Goal: Answer question/provide support: Share knowledge or assist other users

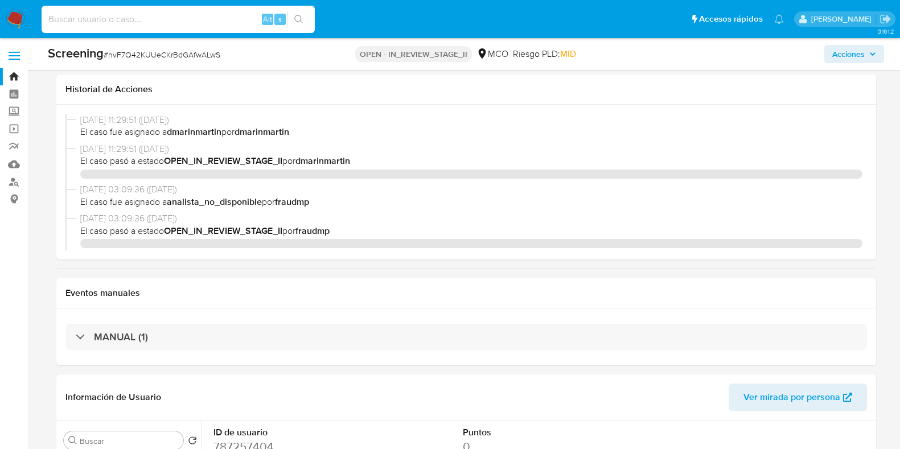
select select "10"
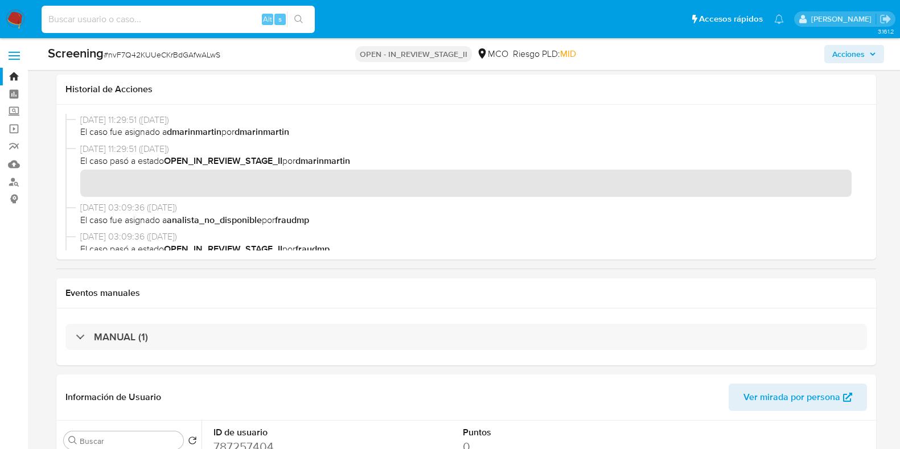
click at [192, 18] on input at bounding box center [178, 19] width 273 height 15
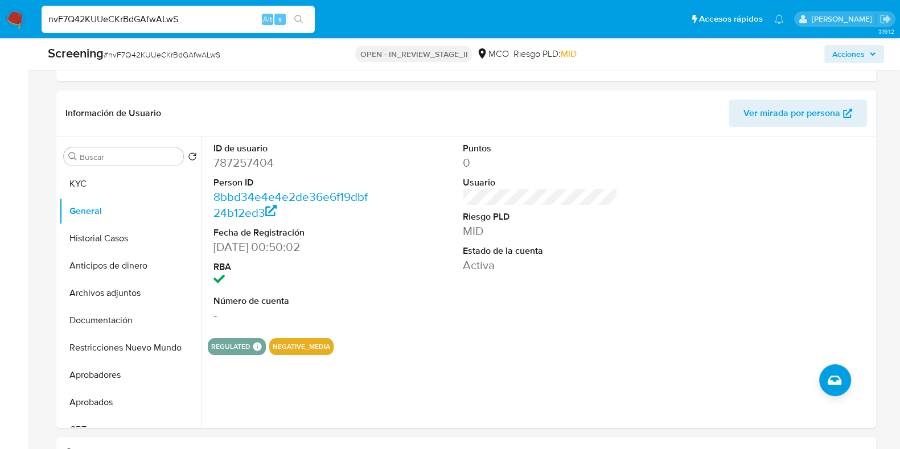
type input "nvF7Q42KUUeCKrBdGAfwALwS"
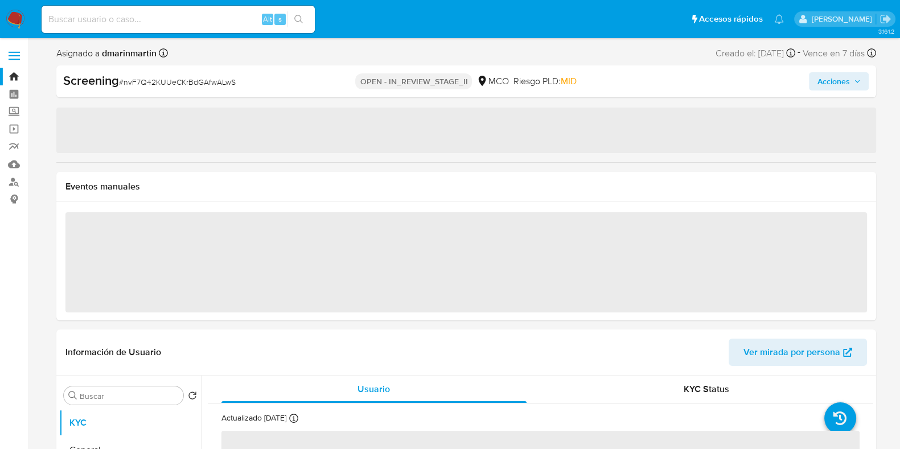
select select "10"
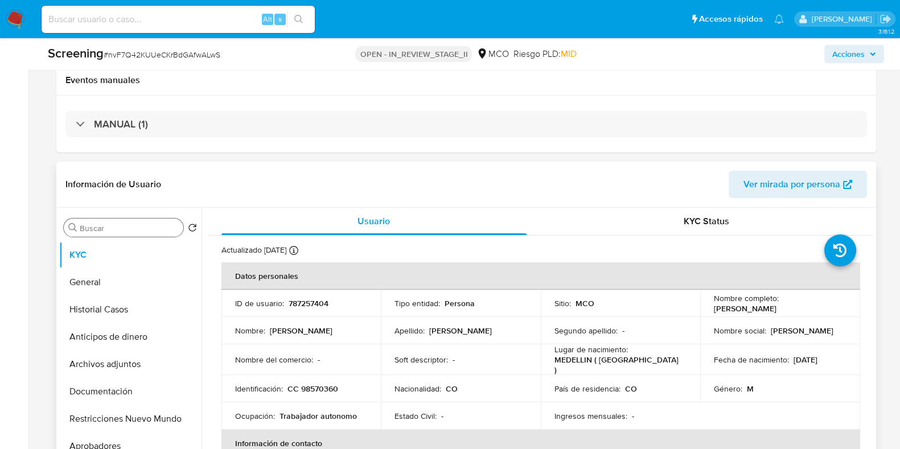
scroll to position [213, 0]
click at [296, 300] on p "787257404" at bounding box center [308, 303] width 40 height 10
copy p "787257404"
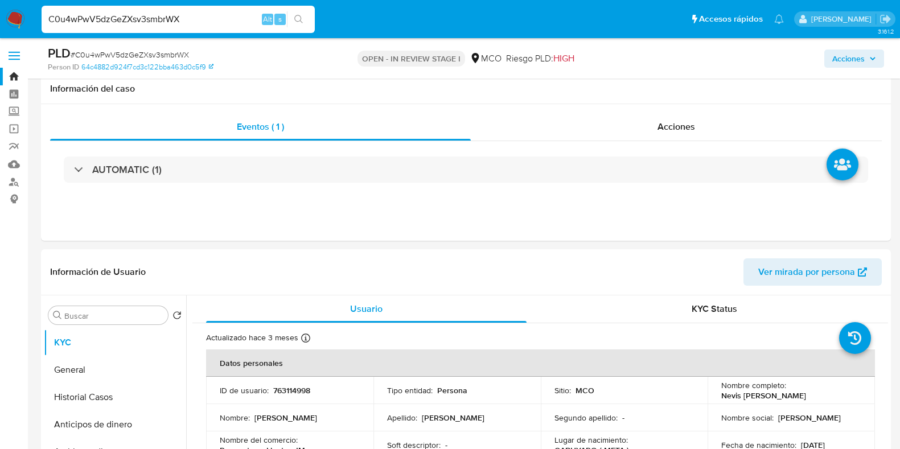
select select "10"
click at [179, 28] on div "C0u4wPwV5dzGeZXsv3smbrWX Alt s" at bounding box center [178, 19] width 273 height 27
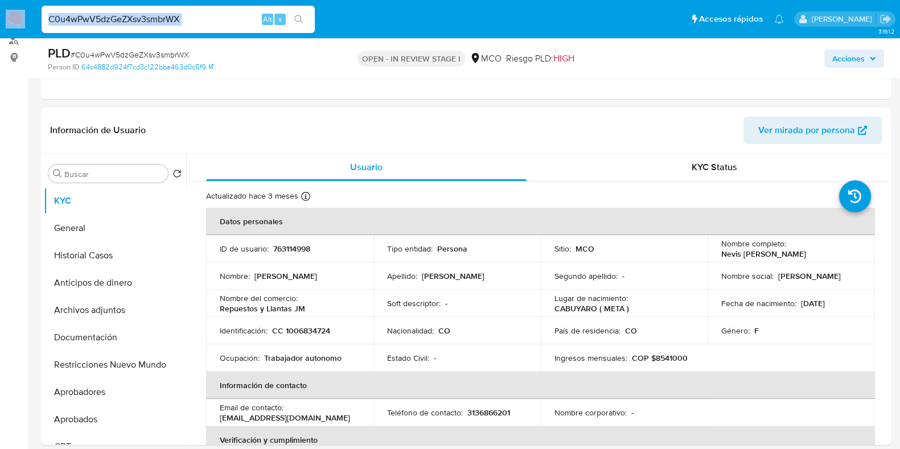
click at [185, 24] on input "C0u4wPwV5dzGeZXsv3smbrWX" at bounding box center [178, 19] width 273 height 15
paste input "2539821588"
type input "2539821588"
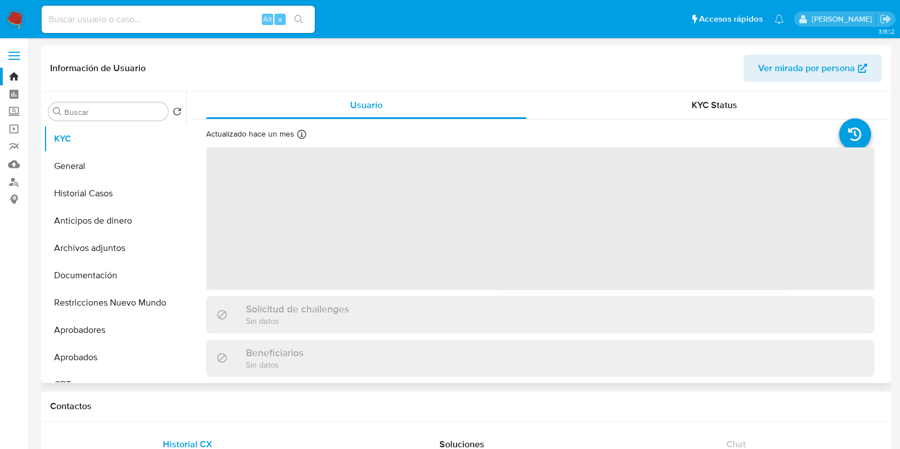
select select "10"
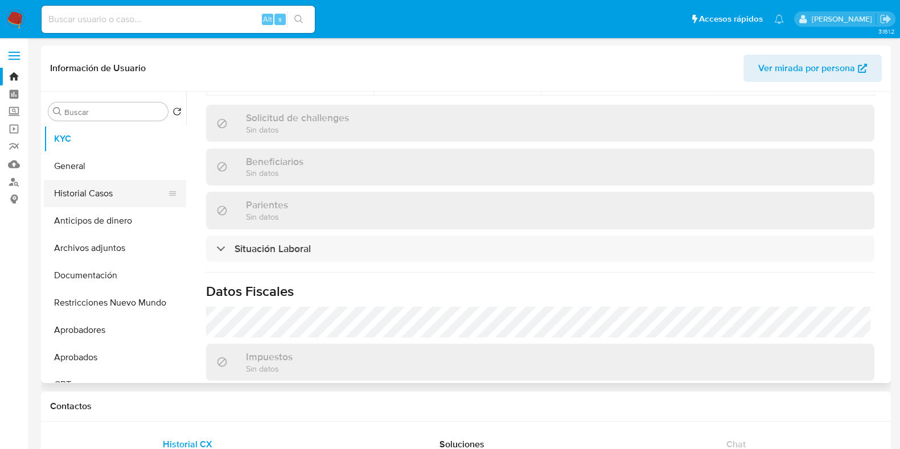
click at [100, 192] on button "Historial Casos" at bounding box center [110, 193] width 133 height 27
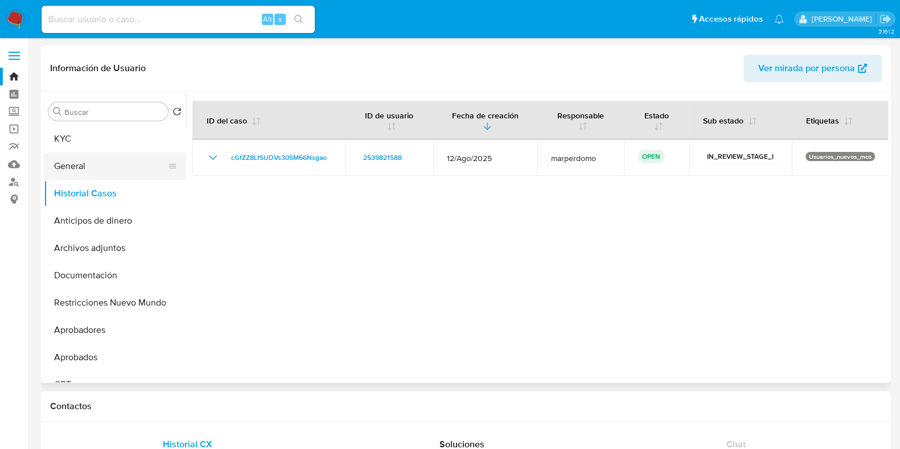
click at [65, 163] on button "General" at bounding box center [110, 165] width 133 height 27
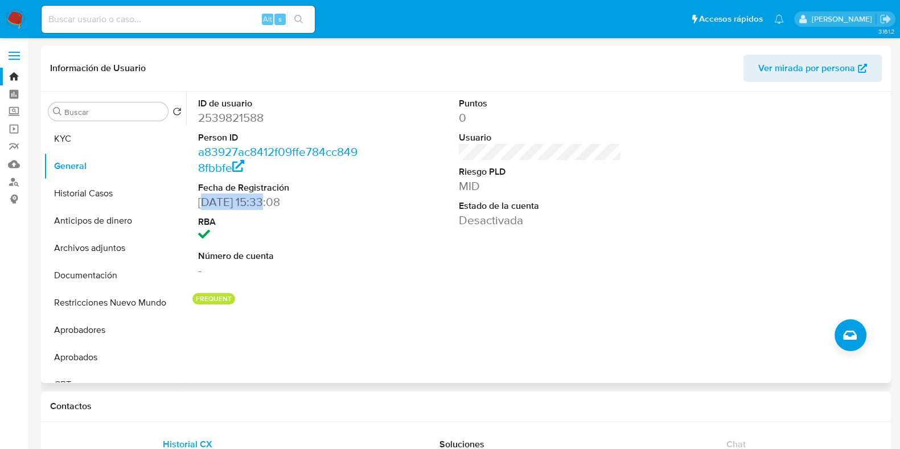
drag, startPoint x: 203, startPoint y: 201, endPoint x: 267, endPoint y: 201, distance: 64.9
click at [267, 201] on dd "05/07/2025 15:33:08" at bounding box center [279, 202] width 163 height 16
click at [467, 118] on div "Puntos 0 Usuario Riesgo PLD MID Estado de la cuenta Desactivada" at bounding box center [540, 188] width 174 height 192
click at [83, 135] on button "KYC" at bounding box center [110, 138] width 133 height 27
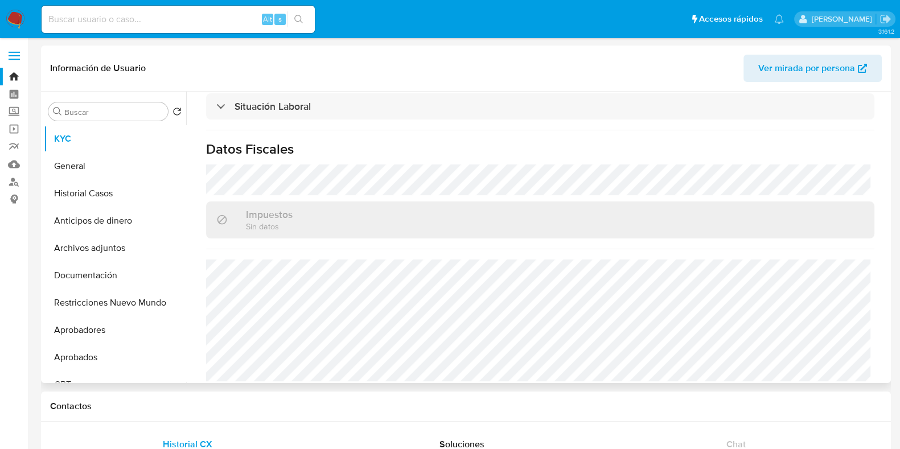
scroll to position [142, 0]
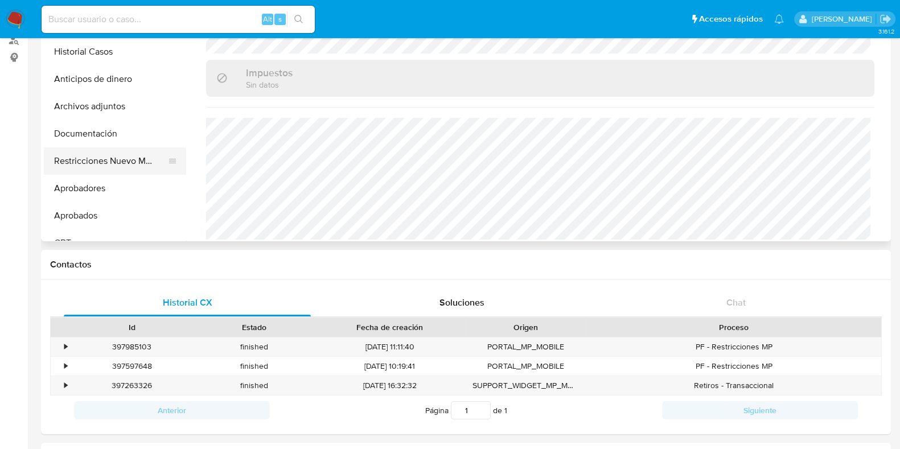
click at [114, 157] on button "Restricciones Nuevo Mundo" at bounding box center [110, 160] width 133 height 27
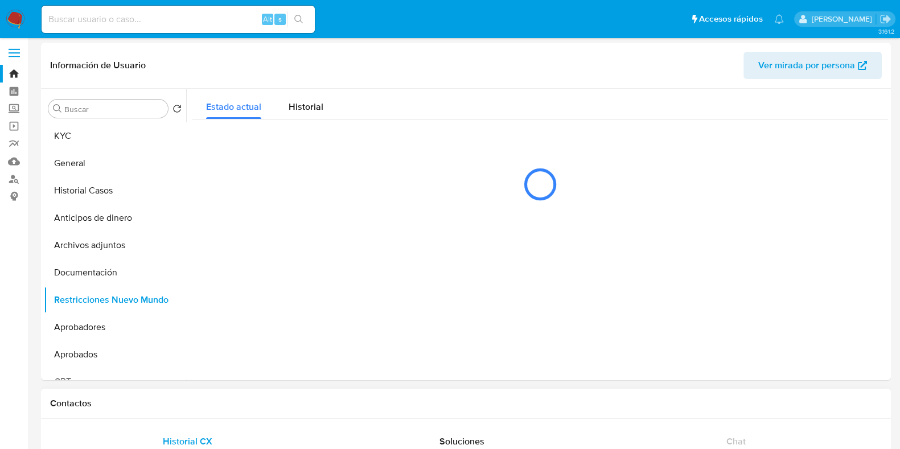
scroll to position [0, 0]
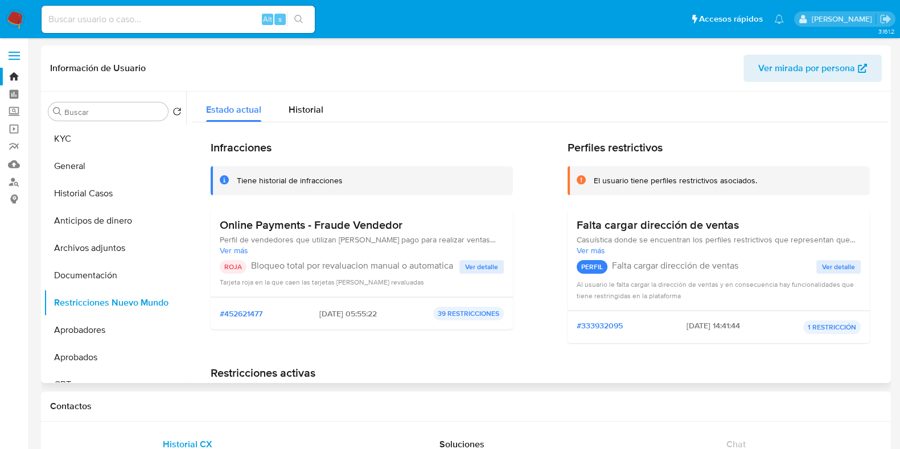
click at [490, 269] on span "Ver detalle" at bounding box center [481, 266] width 33 height 11
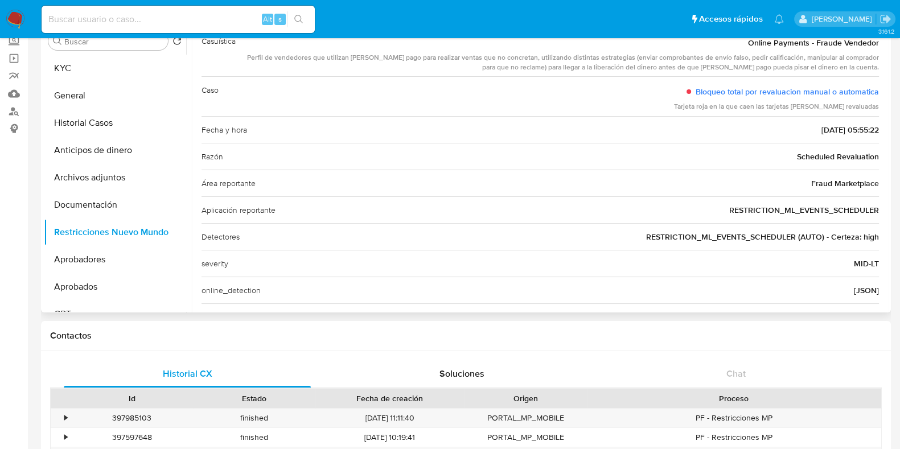
scroll to position [30, 0]
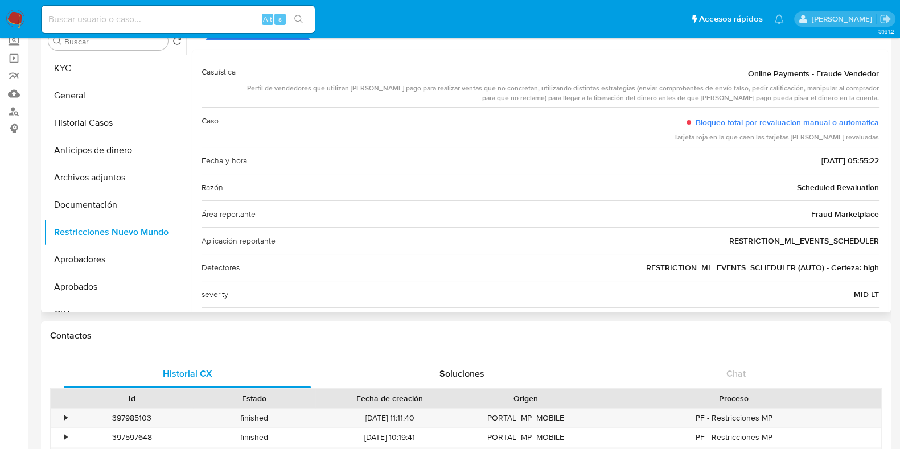
drag, startPoint x: 202, startPoint y: 263, endPoint x: 884, endPoint y: 263, distance: 682.2
click at [884, 263] on div at bounding box center [537, 166] width 702 height 291
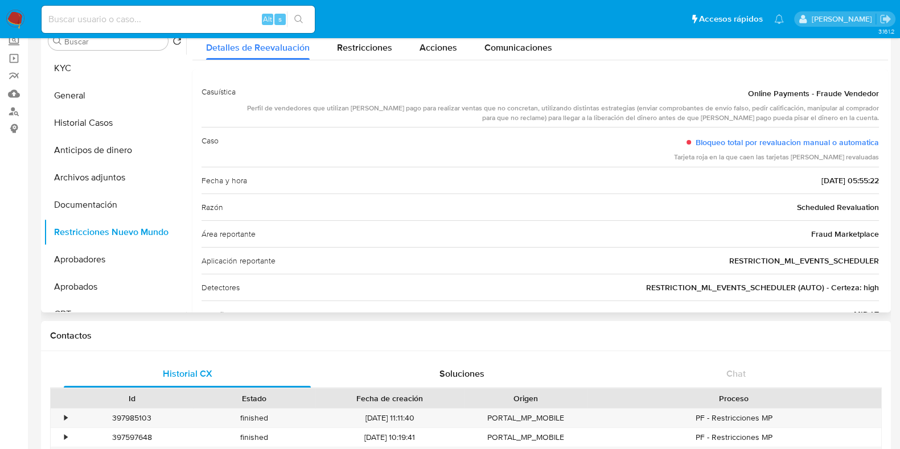
scroll to position [0, 0]
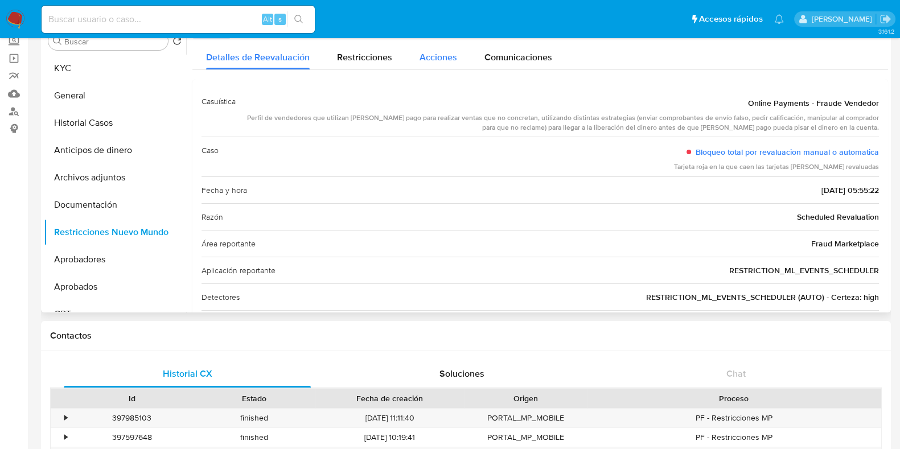
click at [431, 59] on span "Acciones" at bounding box center [438, 57] width 38 height 13
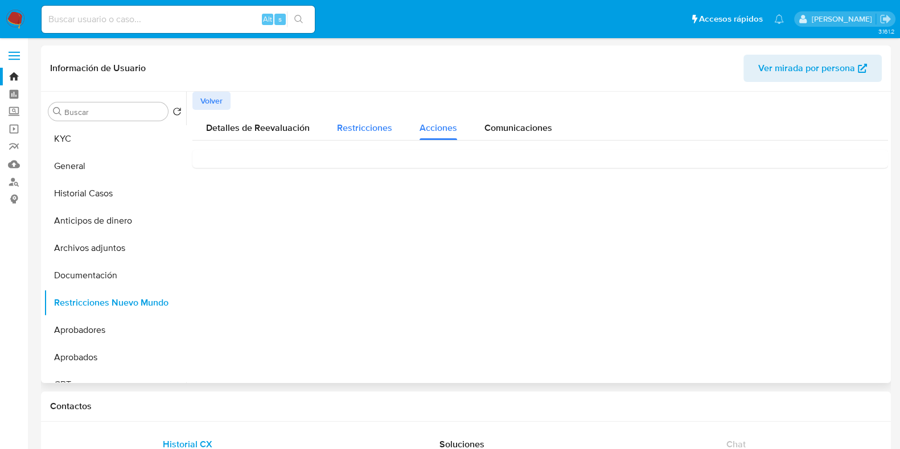
click at [360, 120] on div "Restricciones" at bounding box center [364, 125] width 55 height 30
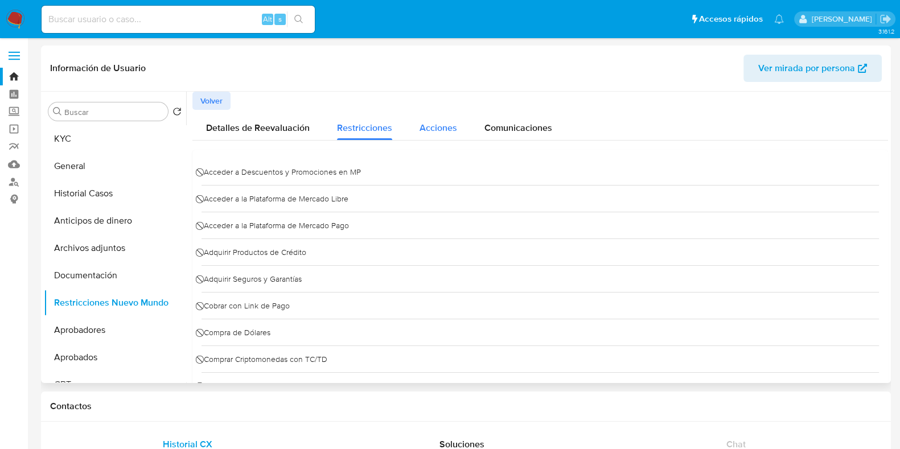
click at [438, 123] on span "Acciones" at bounding box center [438, 127] width 38 height 13
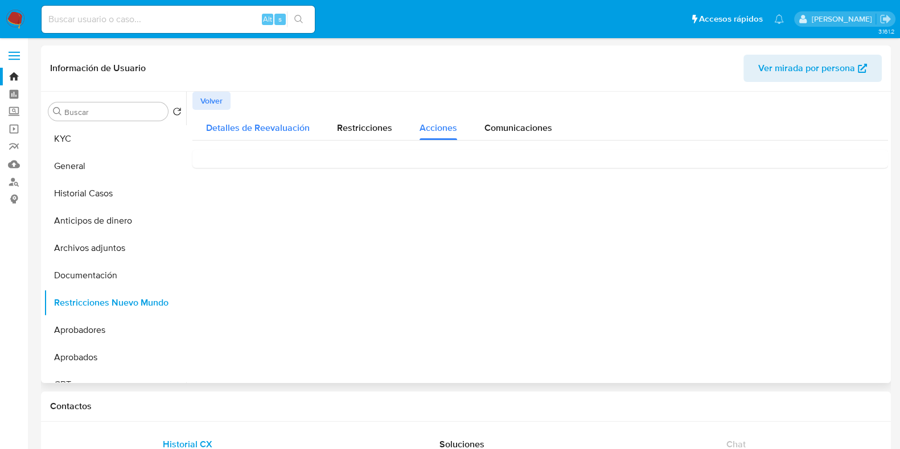
click at [275, 127] on span "Detalles de Reevaluación" at bounding box center [258, 127] width 104 height 13
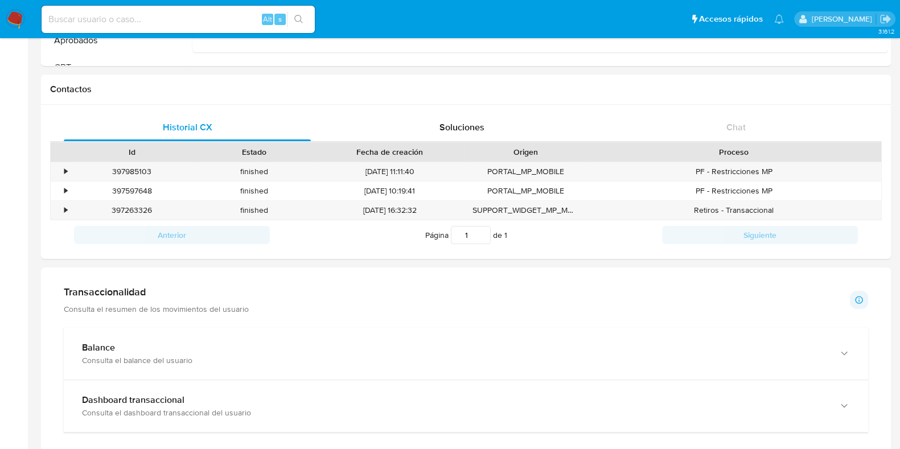
scroll to position [284, 0]
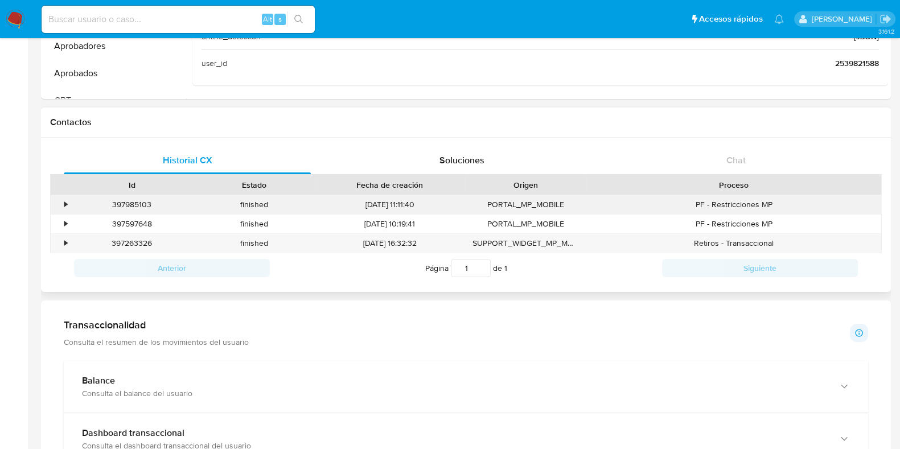
click at [64, 203] on div "•" at bounding box center [65, 204] width 3 height 11
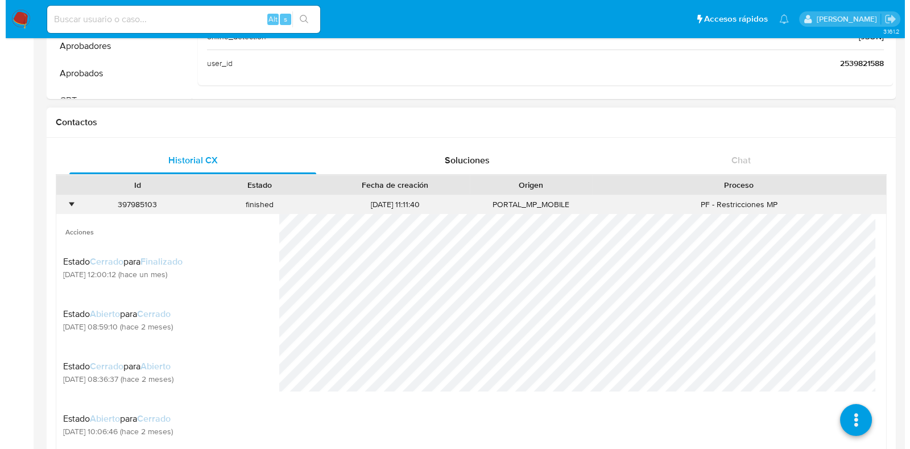
scroll to position [1, 0]
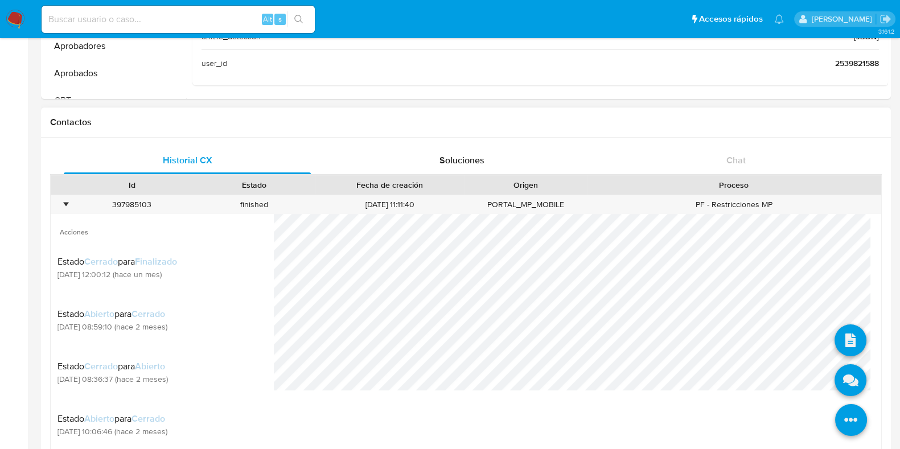
click at [843, 414] on icon at bounding box center [851, 420] width 32 height 32
click at [839, 382] on icon at bounding box center [850, 380] width 32 height 32
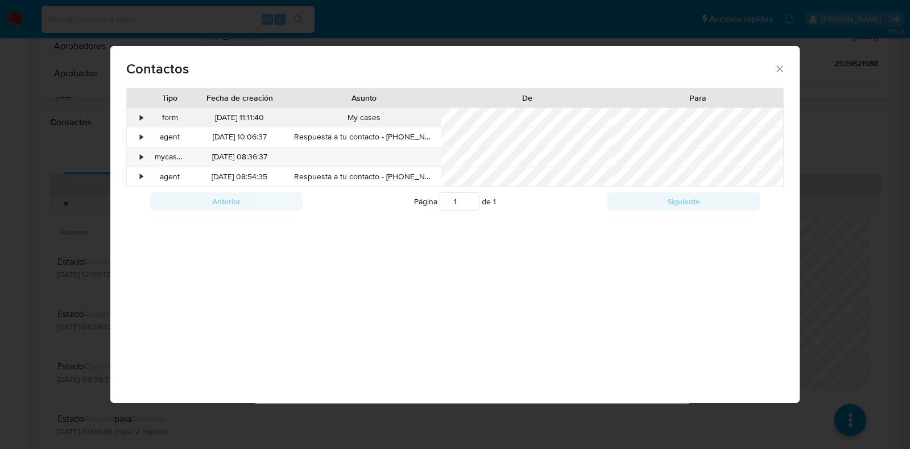
click at [141, 117] on div "•" at bounding box center [142, 117] width 3 height 11
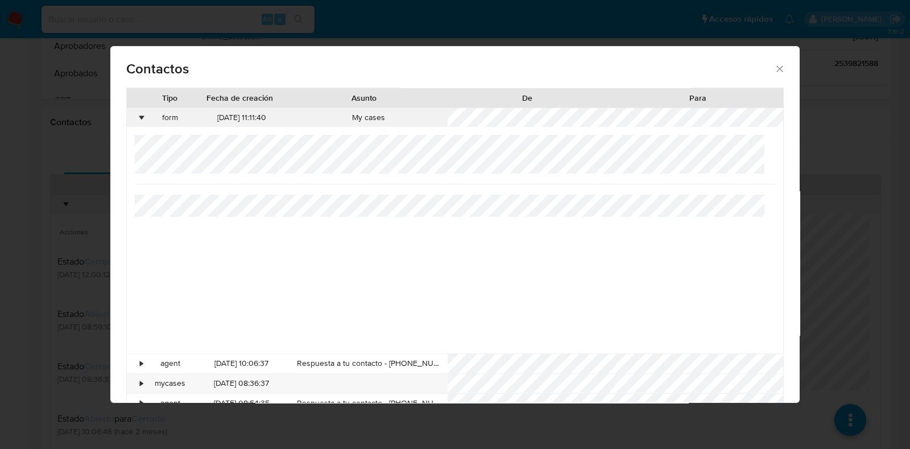
click at [143, 117] on div "•" at bounding box center [142, 117] width 3 height 11
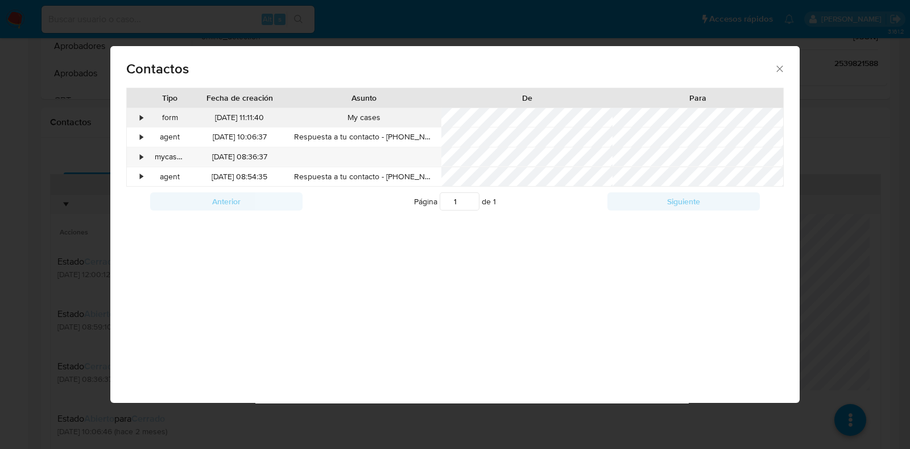
click at [143, 117] on div "•" at bounding box center [137, 117] width 20 height 19
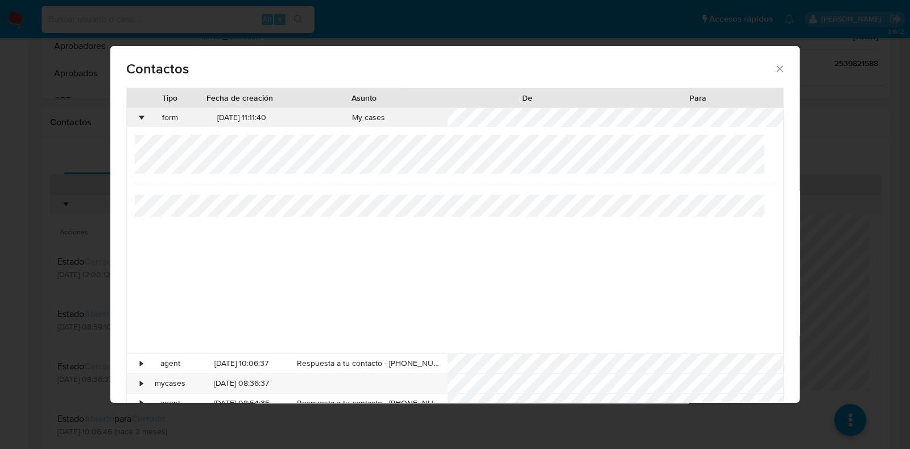
click at [145, 118] on div "•" at bounding box center [137, 117] width 20 height 19
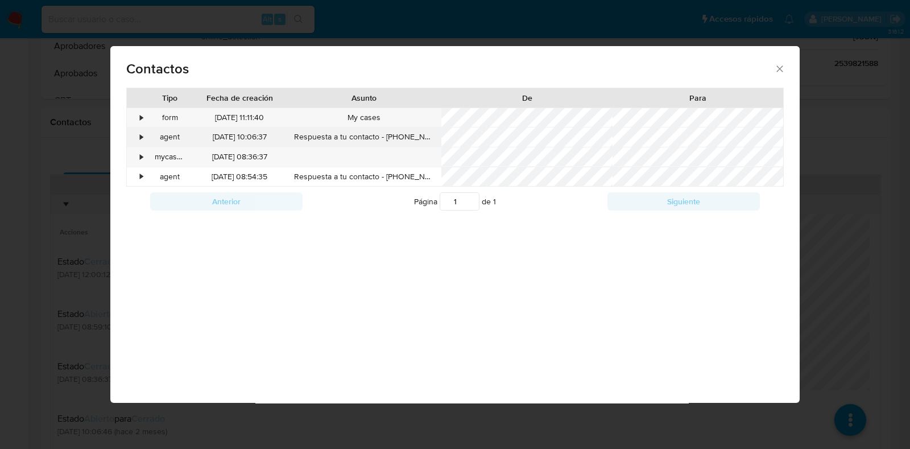
click at [141, 137] on div "•" at bounding box center [142, 136] width 3 height 11
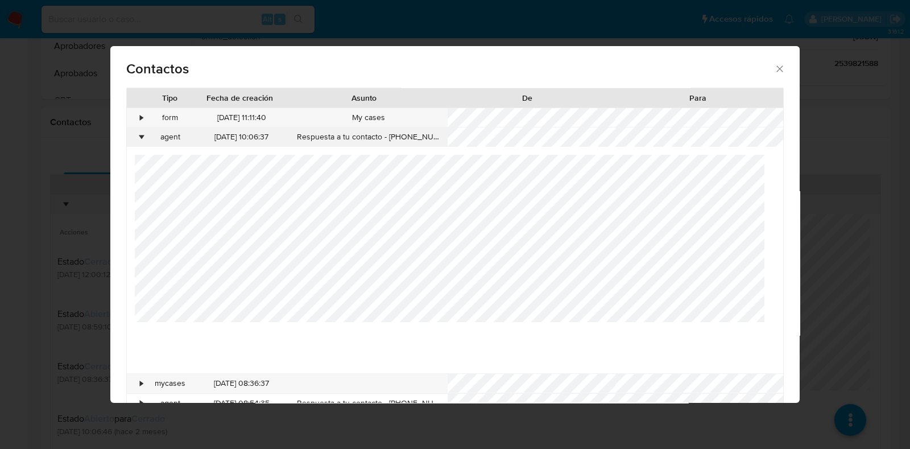
click at [141, 139] on div "•" at bounding box center [142, 136] width 3 height 11
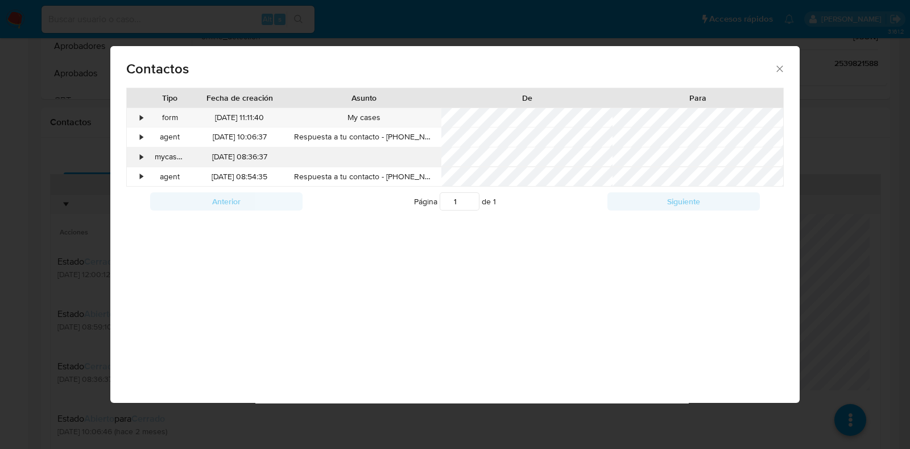
click at [141, 157] on div "•" at bounding box center [142, 156] width 3 height 11
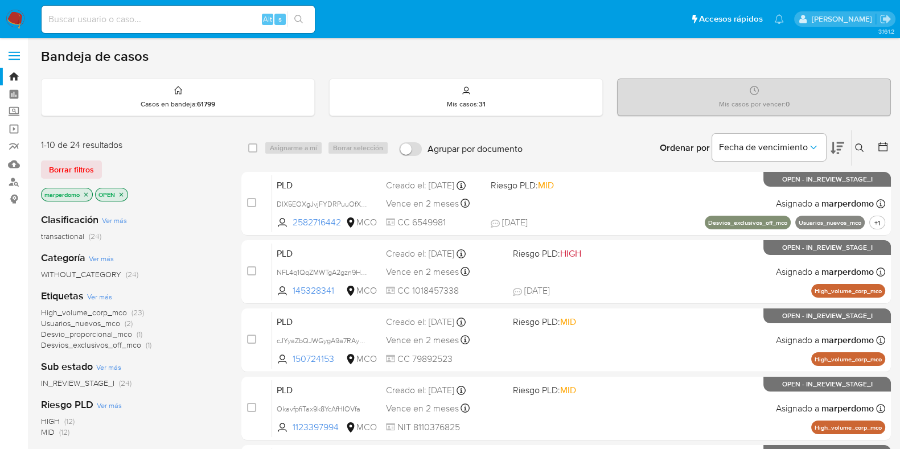
drag, startPoint x: 153, startPoint y: 36, endPoint x: 162, endPoint y: 21, distance: 17.9
click at [157, 31] on nav "Pausado Ver notificaciones Alt s Accesos rápidos Presiona las siguientes teclas…" at bounding box center [450, 19] width 900 height 38
click at [163, 19] on input at bounding box center [178, 19] width 273 height 15
paste input "NWBHb78IzsWe5gAWTrWnK6r1"
type input "NWBHb78IzsWe5gAWTrWnK6r1"
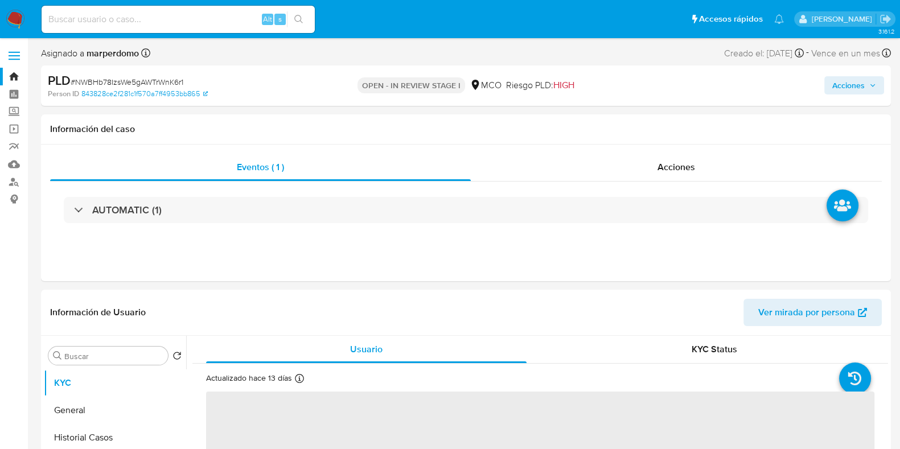
select select "10"
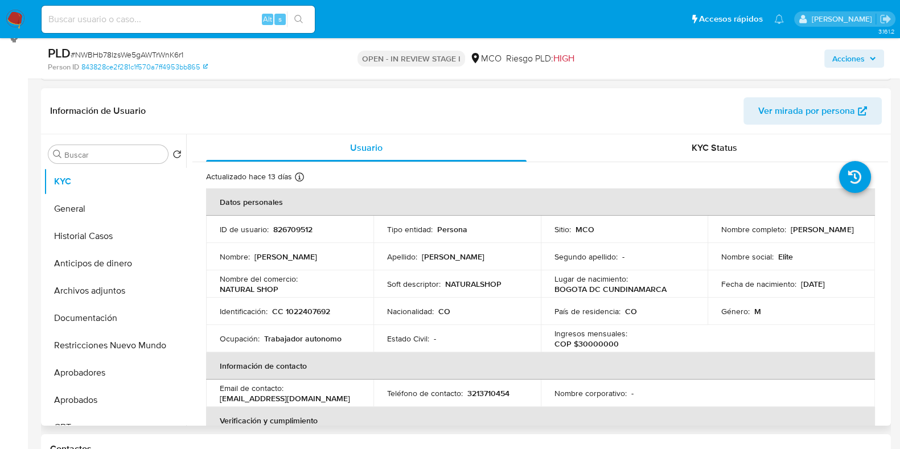
scroll to position [142, 0]
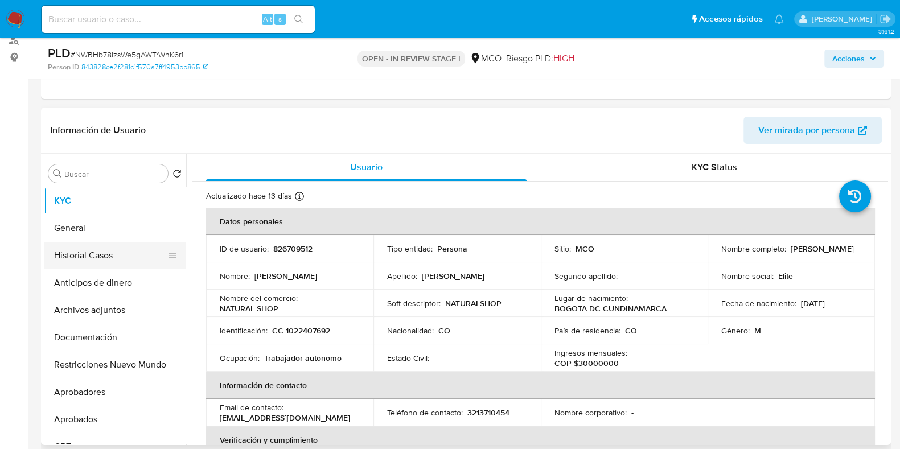
click at [103, 254] on button "Historial Casos" at bounding box center [110, 255] width 133 height 27
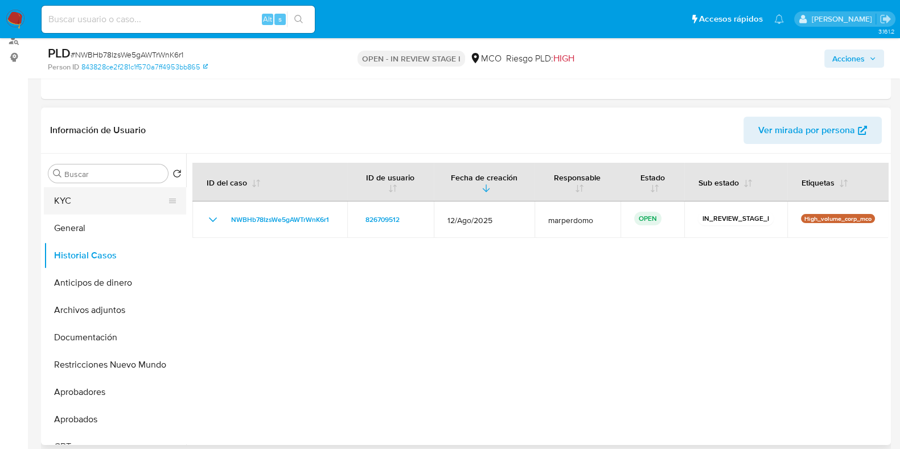
click at [83, 203] on button "KYC" at bounding box center [110, 200] width 133 height 27
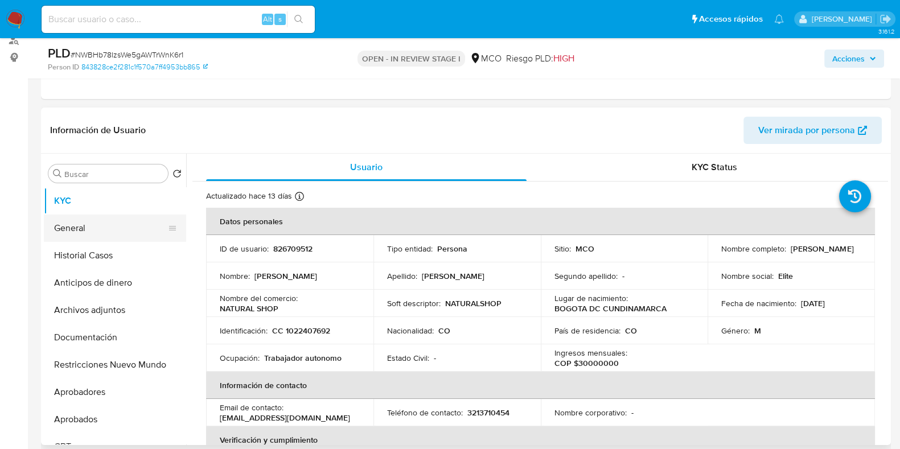
click at [84, 229] on button "General" at bounding box center [110, 227] width 133 height 27
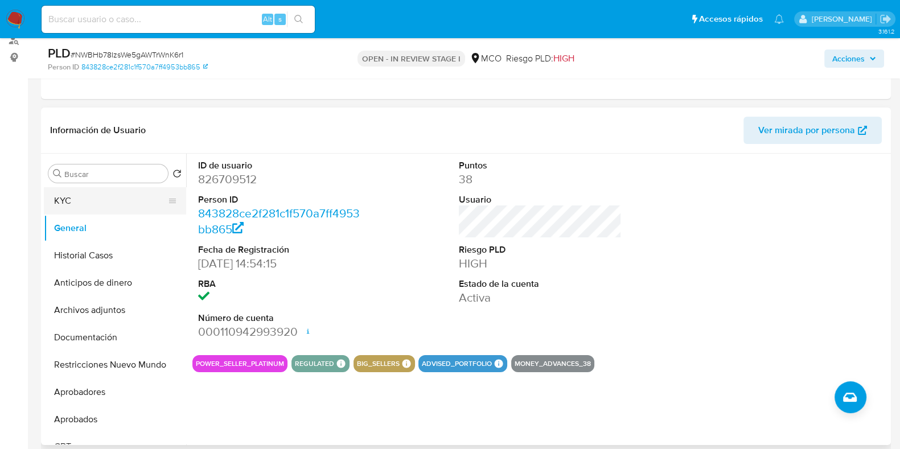
click at [77, 208] on button "KYC" at bounding box center [110, 200] width 133 height 27
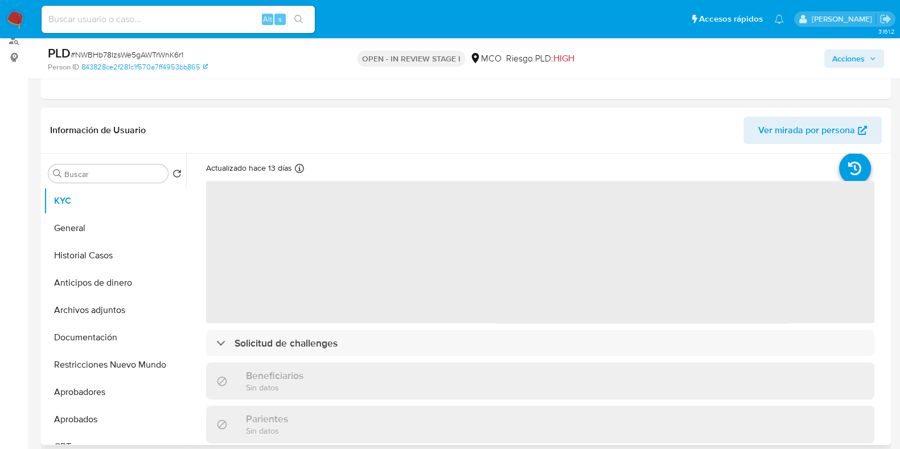
scroll to position [610, 0]
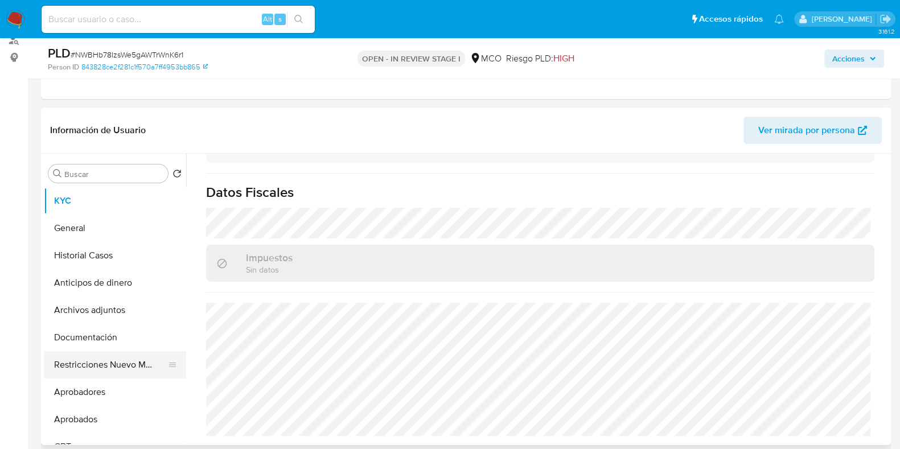
click at [82, 365] on button "Restricciones Nuevo Mundo" at bounding box center [110, 364] width 133 height 27
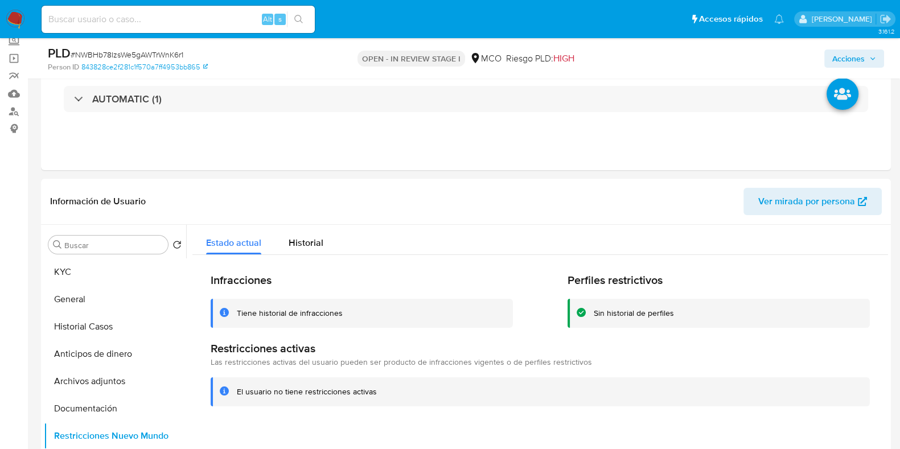
scroll to position [0, 0]
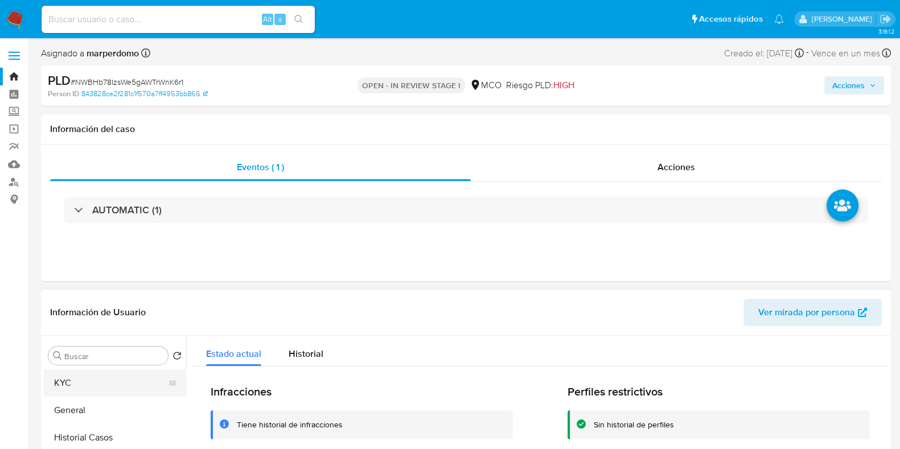
click at [81, 387] on button "KYC" at bounding box center [110, 382] width 133 height 27
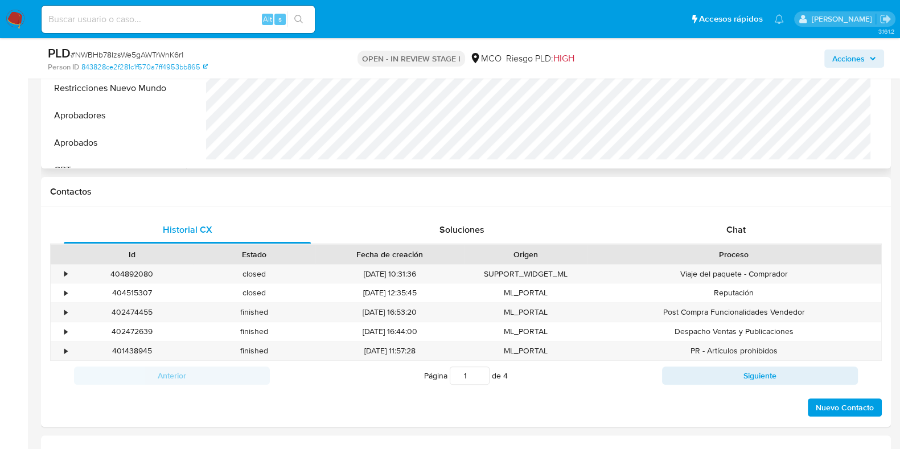
scroll to position [451, 0]
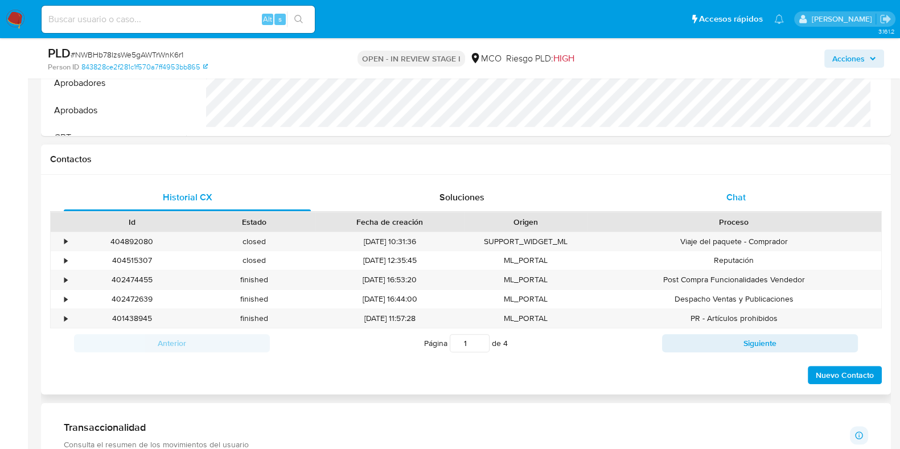
click at [742, 196] on span "Chat" at bounding box center [735, 197] width 19 height 13
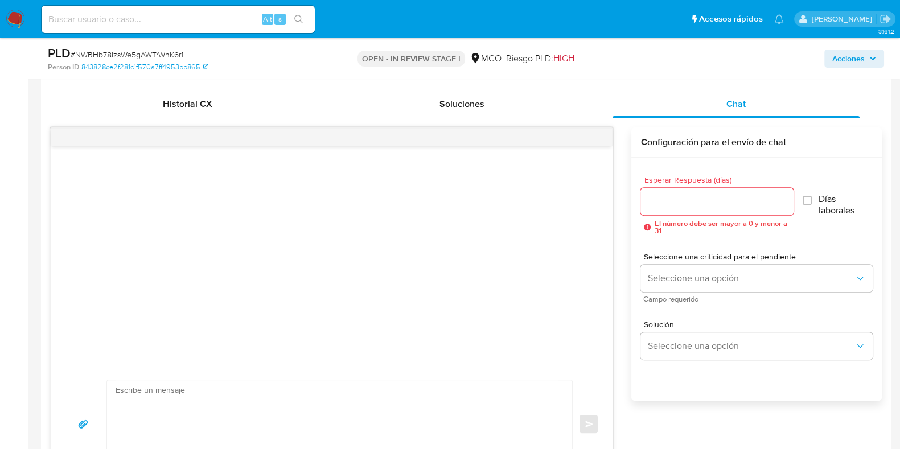
scroll to position [522, 0]
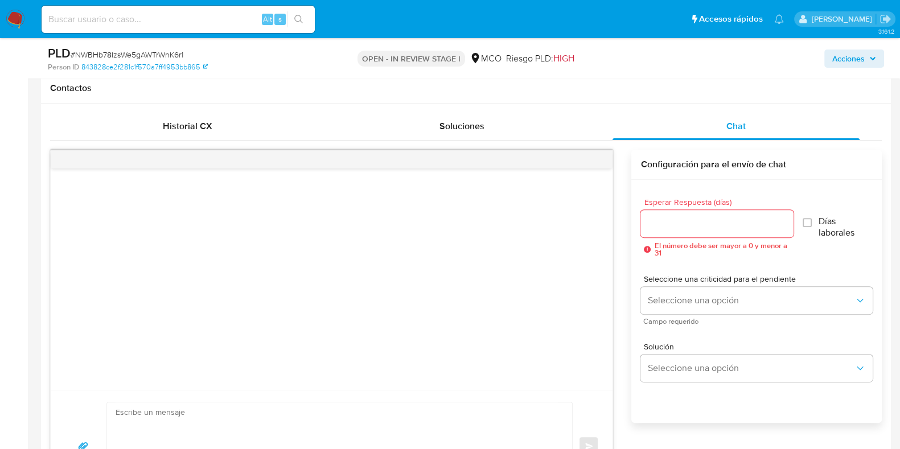
click at [454, 263] on div at bounding box center [332, 278] width 562 height 221
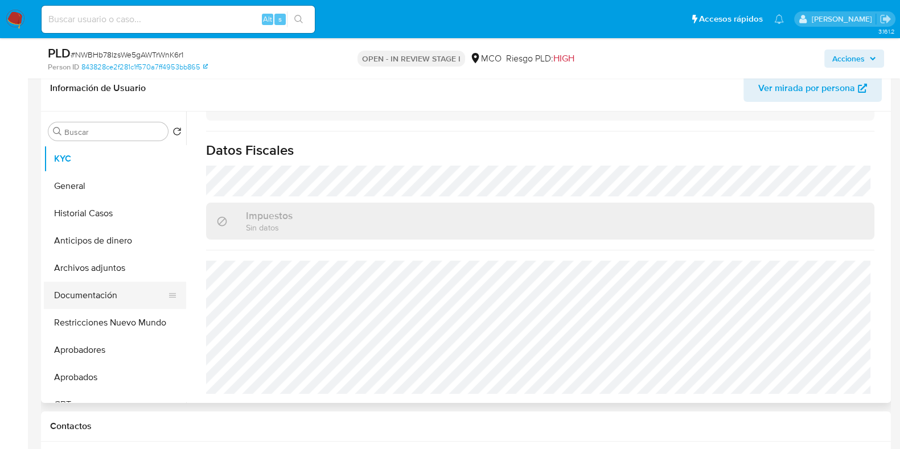
scroll to position [95, 0]
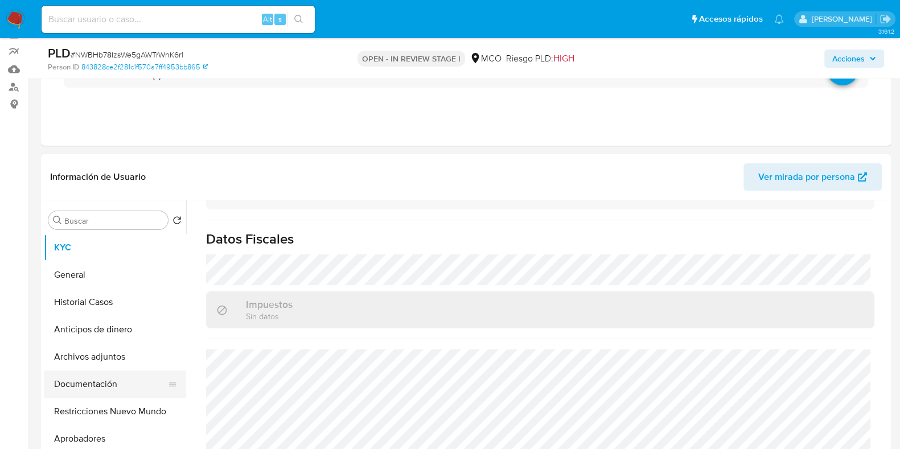
click at [91, 386] on button "Documentación" at bounding box center [110, 383] width 133 height 27
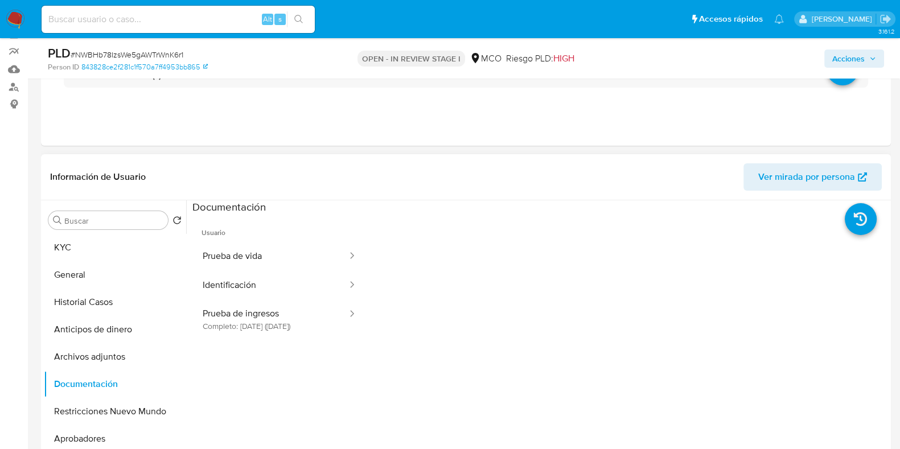
scroll to position [0, 0]
click at [341, 322] on div at bounding box center [348, 319] width 18 height 39
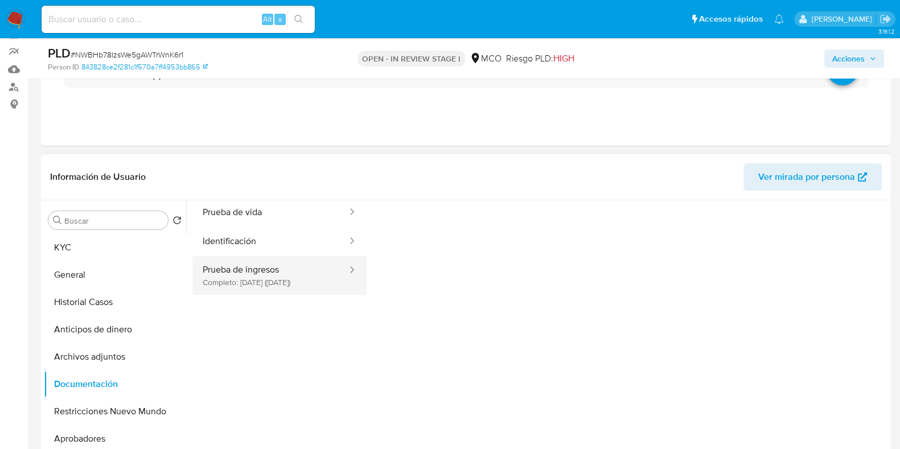
scroll to position [22, 0]
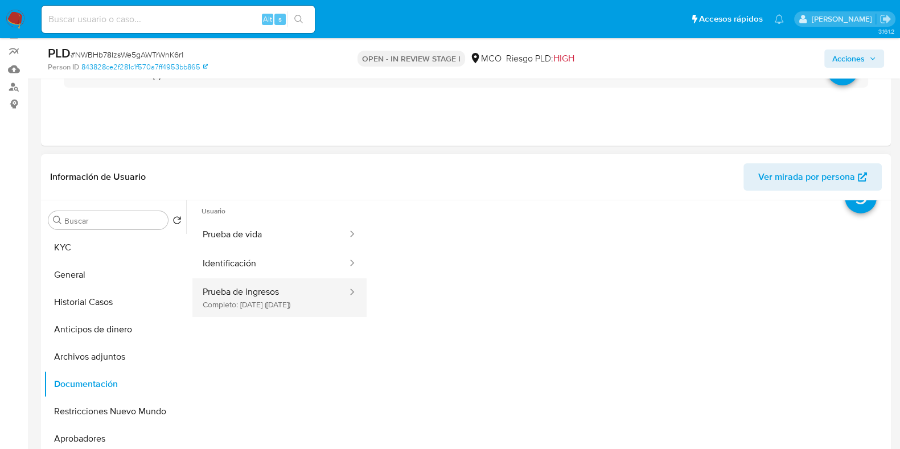
click at [284, 302] on button "Prueba de ingresos Completo: 27/08/2025 (hace un mes)" at bounding box center [270, 297] width 156 height 39
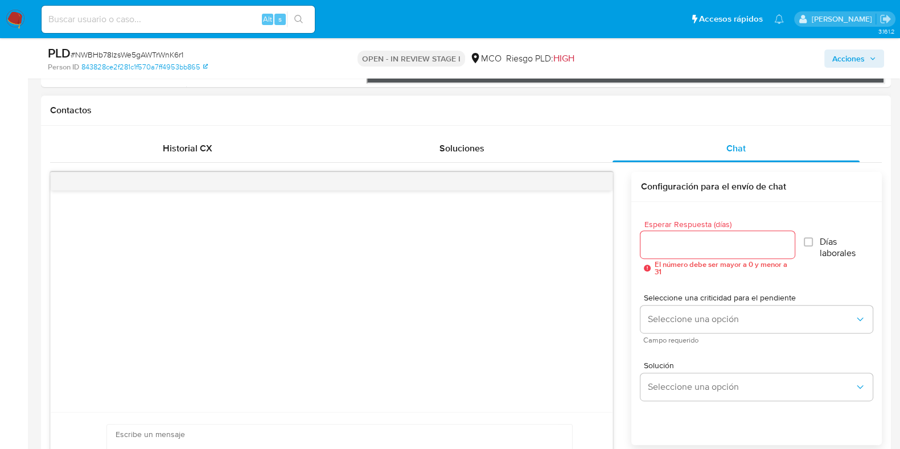
scroll to position [522, 0]
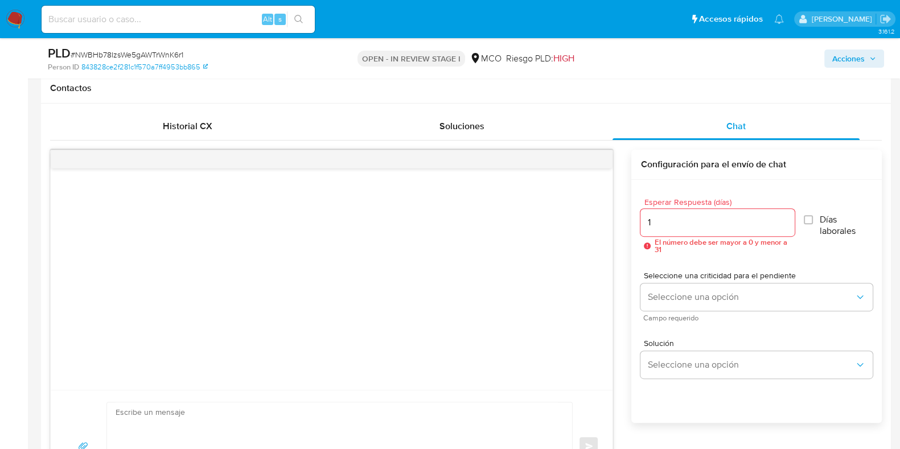
click at [782, 217] on input "1" at bounding box center [717, 222] width 154 height 15
click at [782, 217] on input "2" at bounding box center [716, 222] width 152 height 15
type input "3"
click at [782, 217] on input "3" at bounding box center [716, 222] width 152 height 15
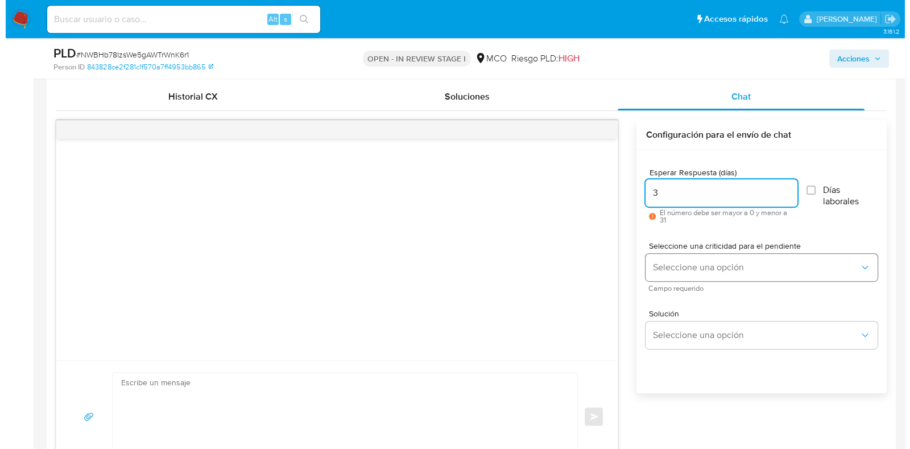
scroll to position [593, 0]
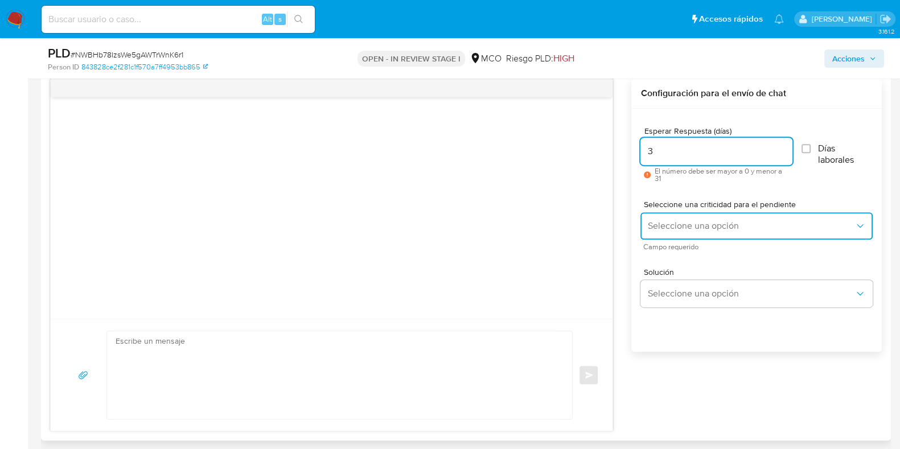
click at [700, 228] on span "Seleccione una opción" at bounding box center [750, 225] width 207 height 11
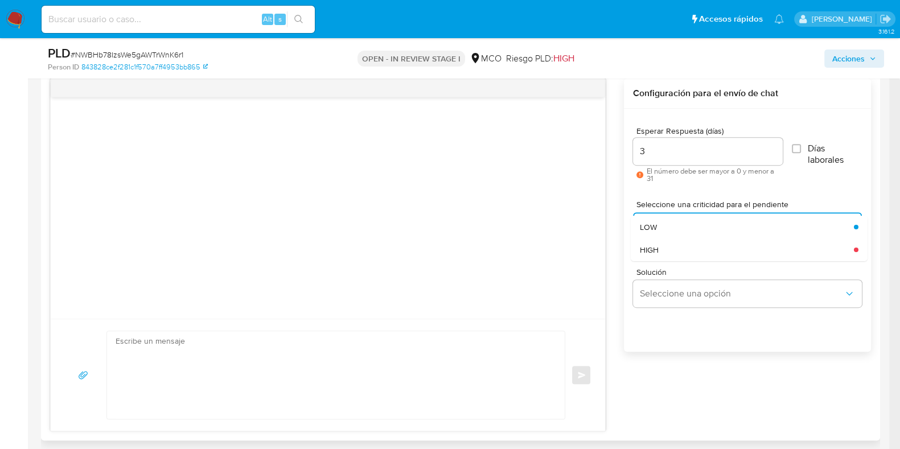
click at [572, 232] on div at bounding box center [328, 207] width 554 height 221
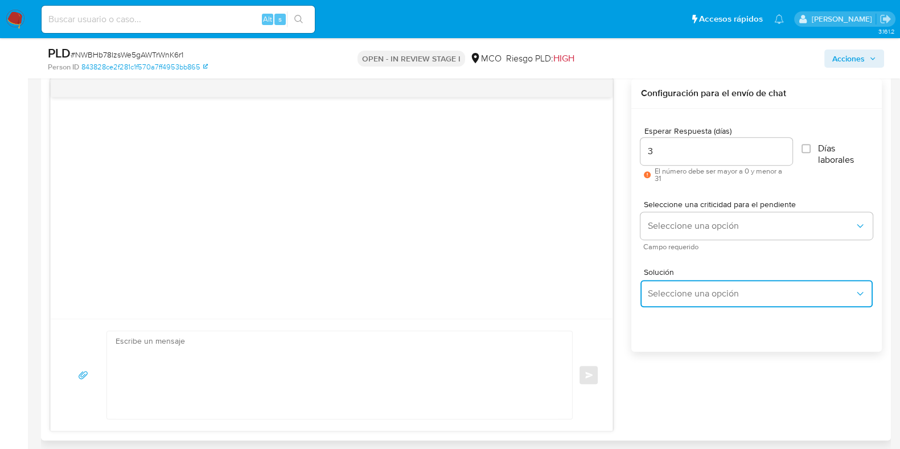
click at [664, 300] on button "Seleccione una opción" at bounding box center [756, 293] width 232 height 27
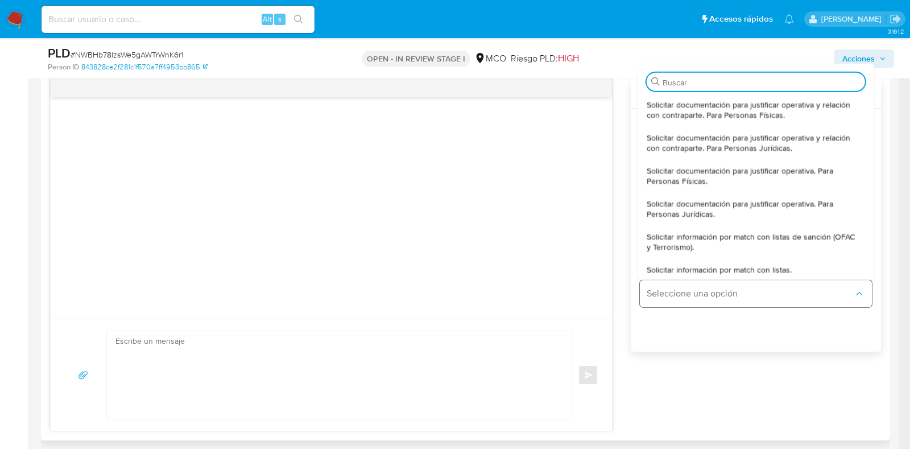
click at [664, 300] on button "Seleccione una opción" at bounding box center [756, 293] width 232 height 27
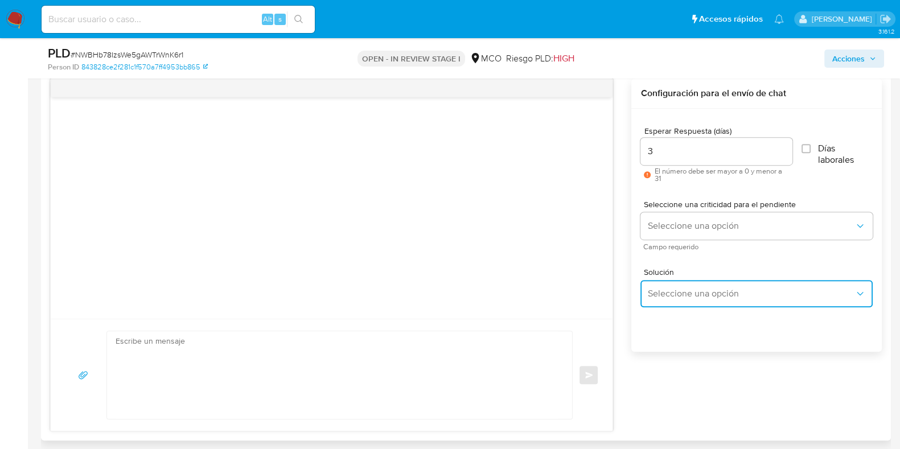
click at [664, 300] on button "Seleccione una opción" at bounding box center [756, 293] width 232 height 27
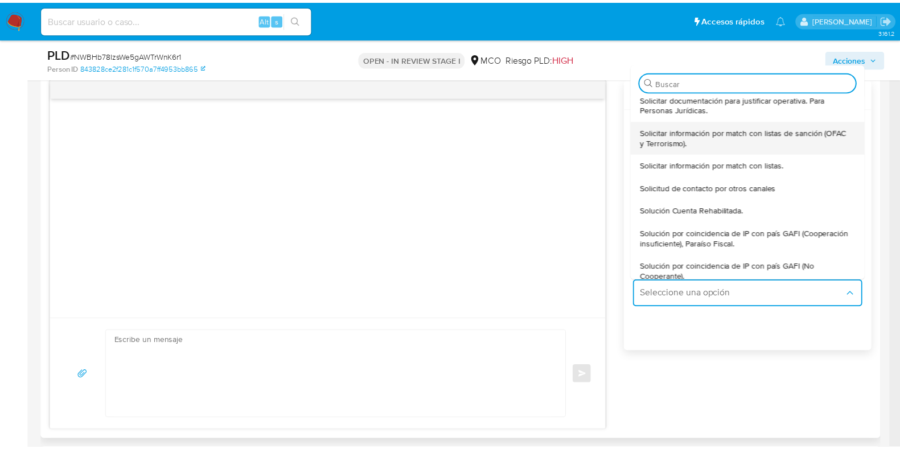
scroll to position [112, 0]
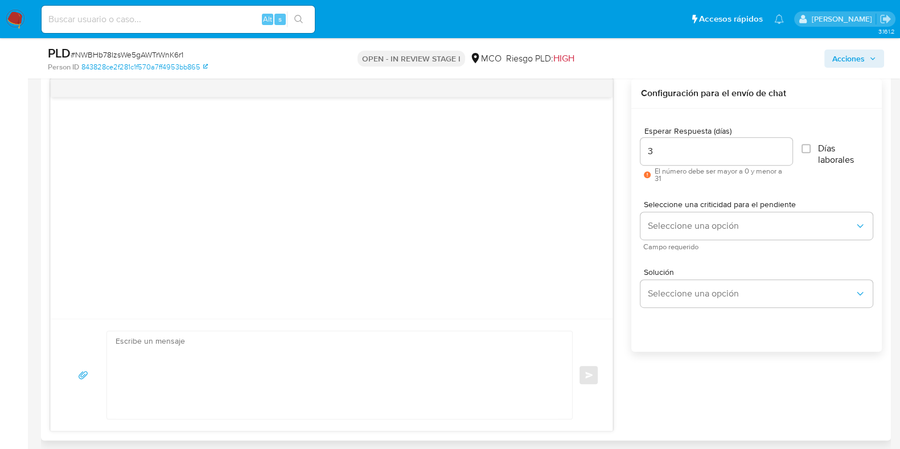
click at [722, 336] on div "Esperar Respuesta (días) 3 El número debe ser mayor a 0 y menor a 31 Días labor…" at bounding box center [756, 245] width 250 height 273
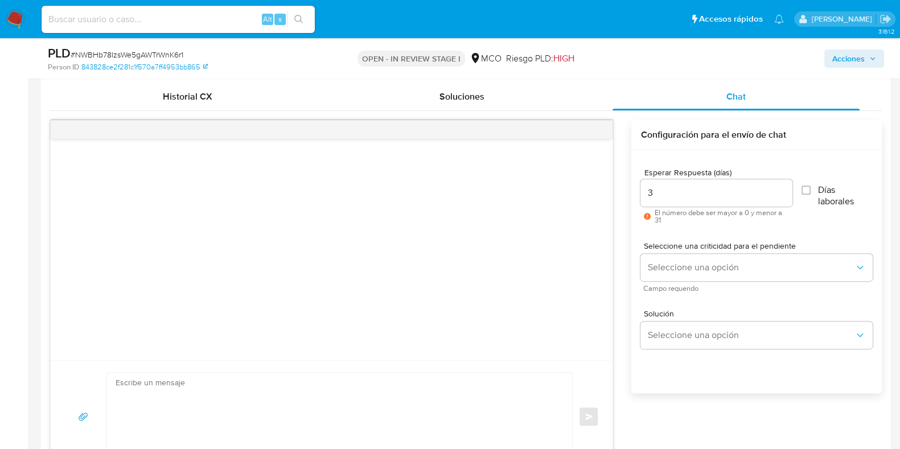
scroll to position [522, 0]
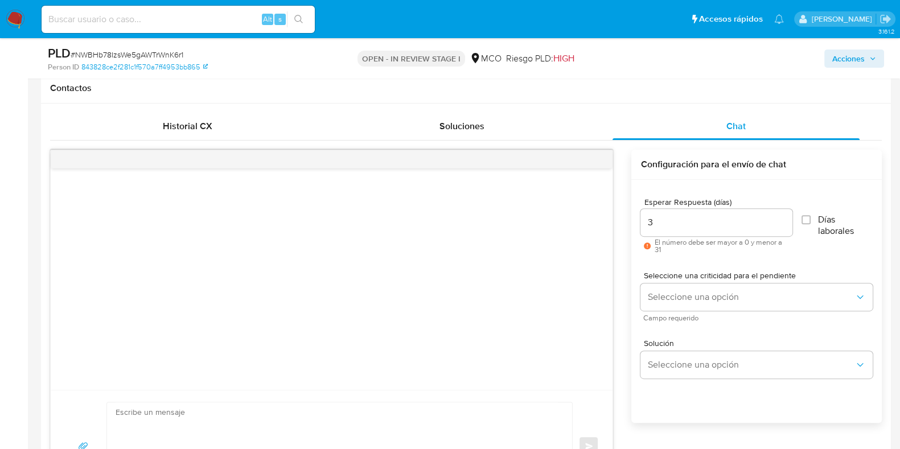
click at [698, 213] on div "3" at bounding box center [716, 222] width 152 height 27
click at [708, 298] on span "Seleccione una opción" at bounding box center [750, 296] width 207 height 11
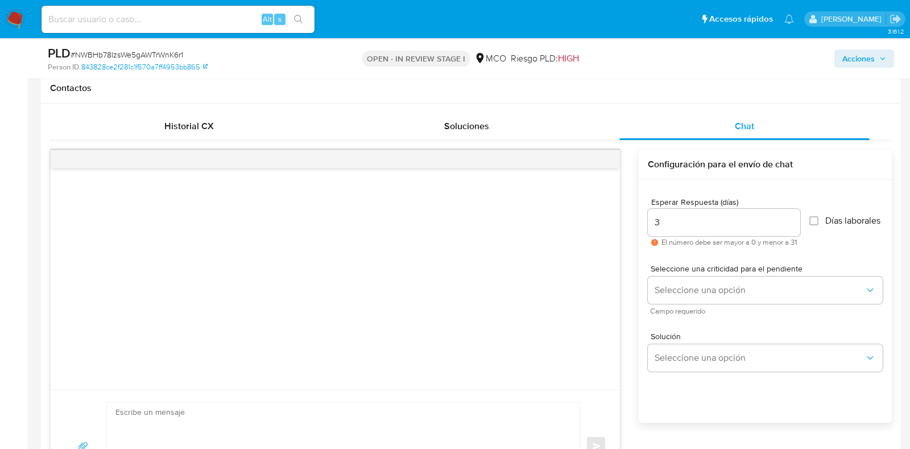
click at [546, 298] on div at bounding box center [336, 278] width 570 height 221
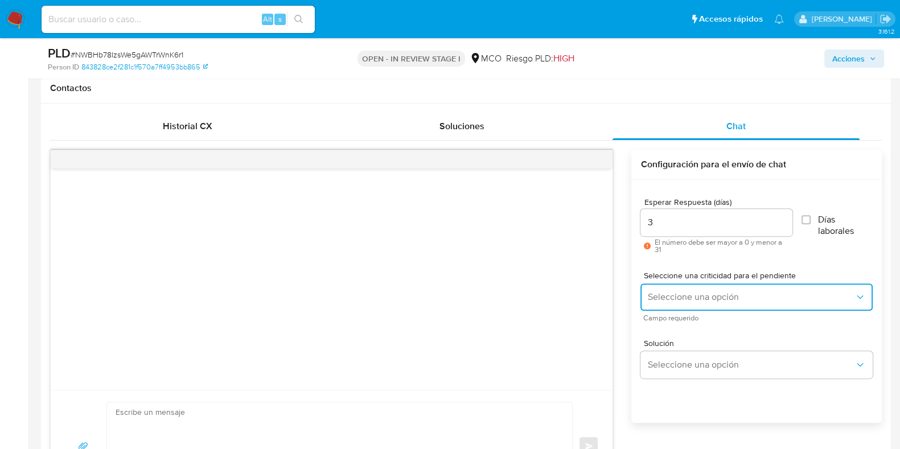
click at [686, 302] on button "Seleccione una opción" at bounding box center [756, 296] width 232 height 27
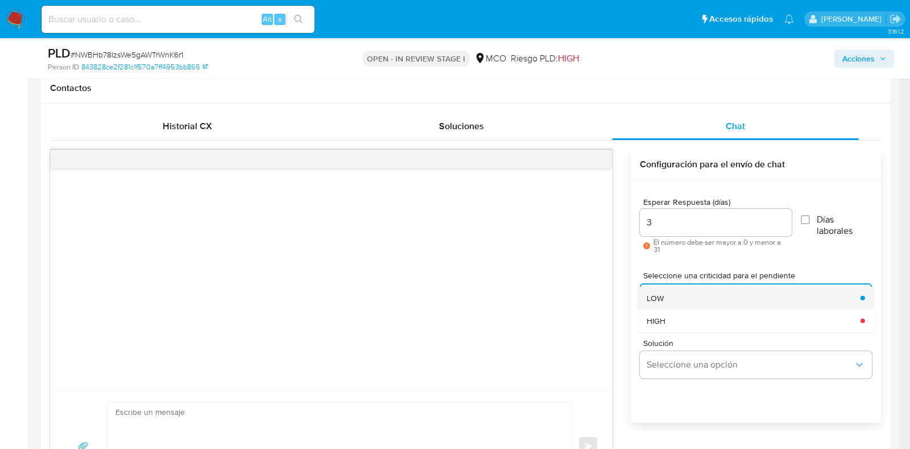
click at [660, 290] on div "LOW" at bounding box center [750, 297] width 207 height 23
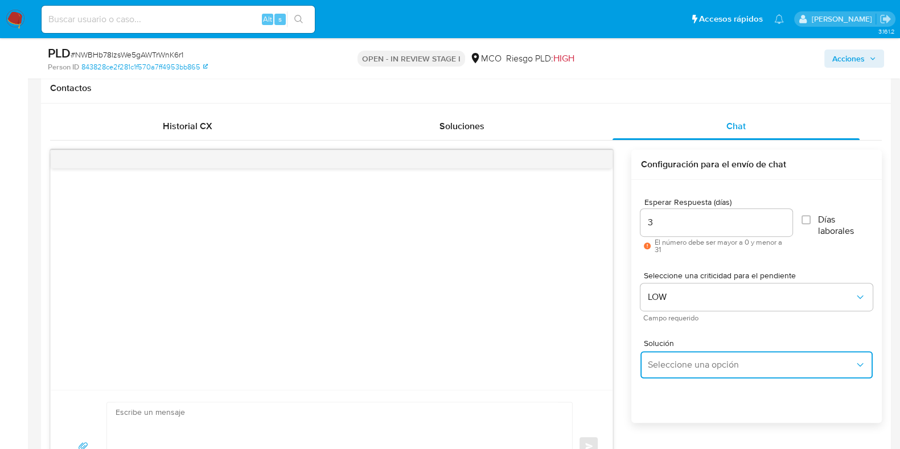
click at [740, 362] on span "Seleccione una opción" at bounding box center [750, 364] width 207 height 11
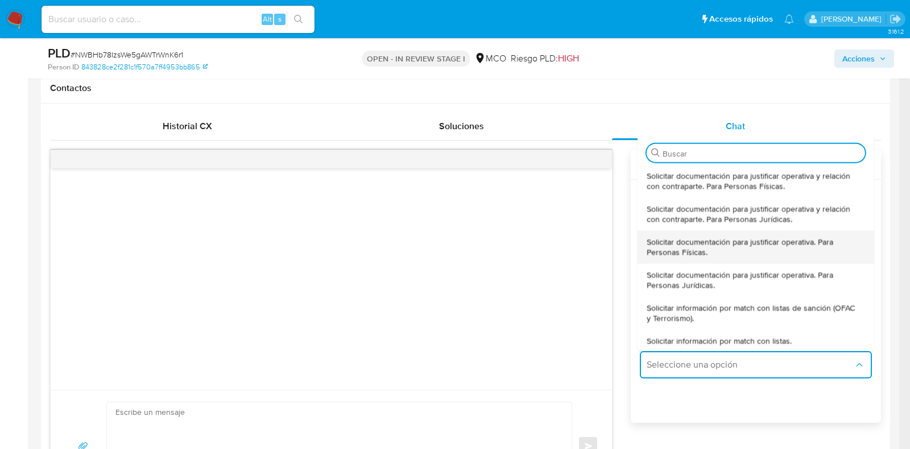
click at [736, 246] on span "Solicitar documentación para justificar operativa. Para Personas Físicas." at bounding box center [753, 246] width 212 height 20
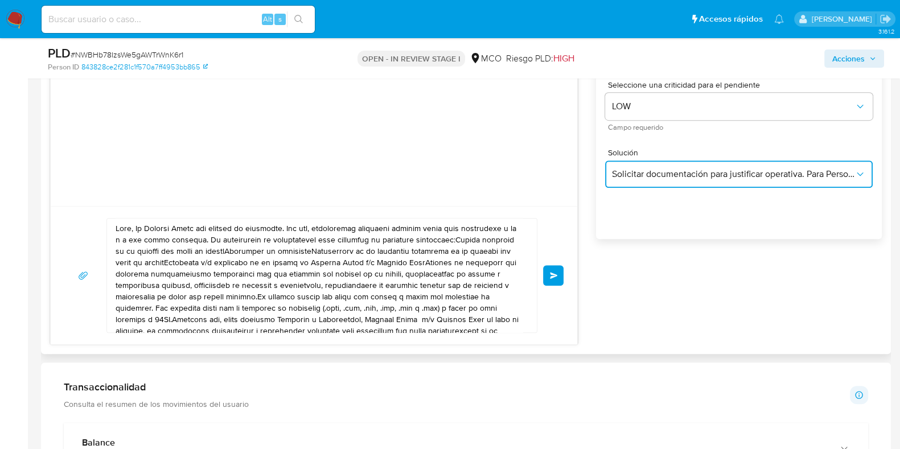
scroll to position [664, 0]
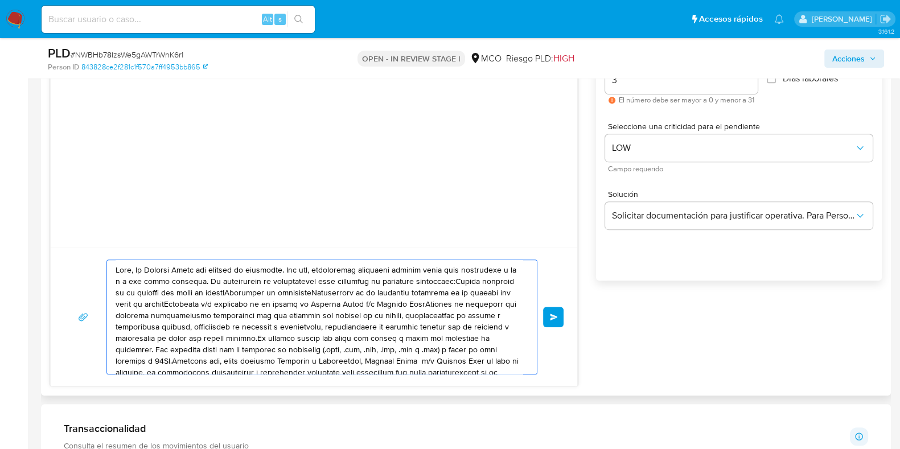
click at [136, 265] on textarea at bounding box center [318, 317] width 407 height 114
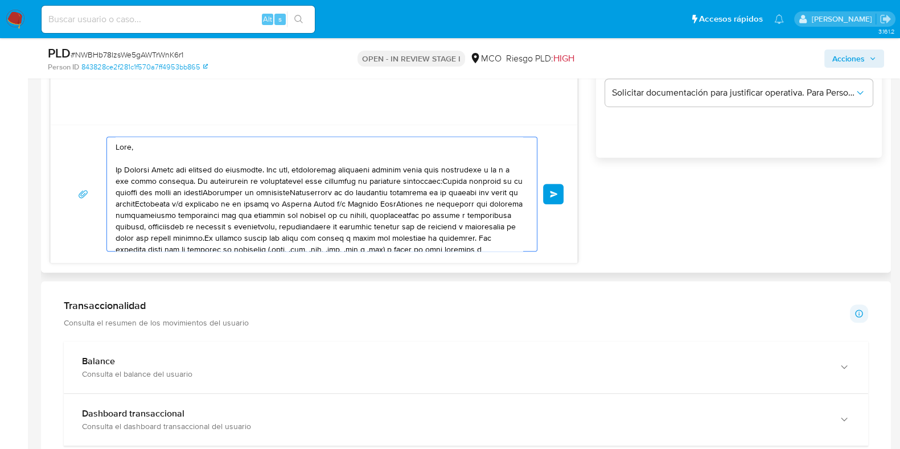
scroll to position [806, 0]
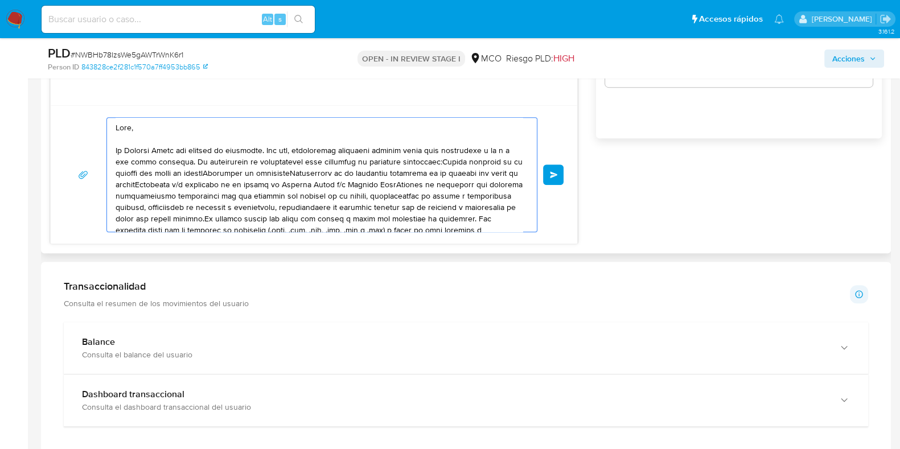
click at [426, 160] on textarea at bounding box center [318, 175] width 407 height 114
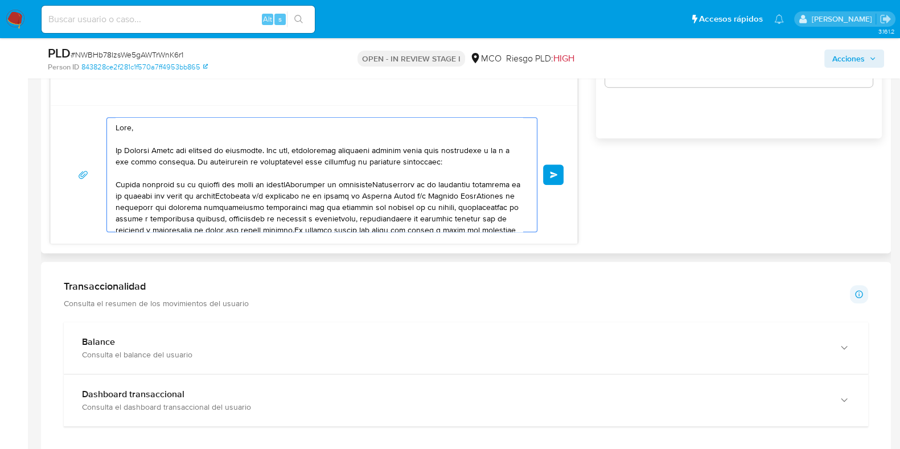
click at [422, 160] on textarea at bounding box center [318, 175] width 407 height 114
click at [430, 157] on textarea at bounding box center [318, 175] width 407 height 114
click at [300, 183] on textarea at bounding box center [318, 175] width 407 height 114
click at [200, 193] on textarea at bounding box center [318, 175] width 407 height 114
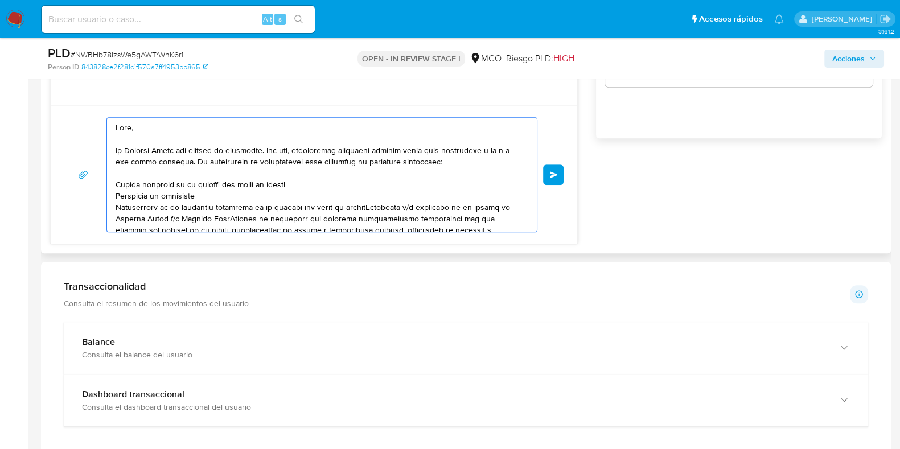
click at [370, 206] on textarea at bounding box center [318, 175] width 407 height 114
click at [368, 214] on textarea at bounding box center [318, 175] width 407 height 114
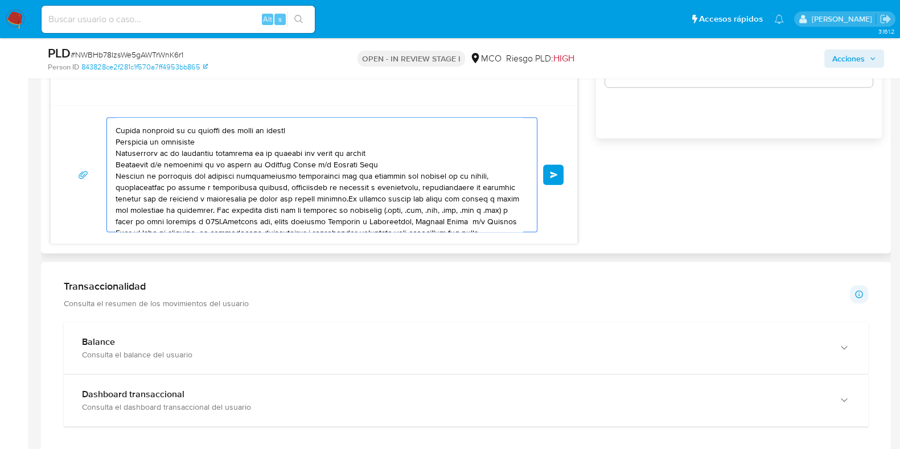
scroll to position [75, 0]
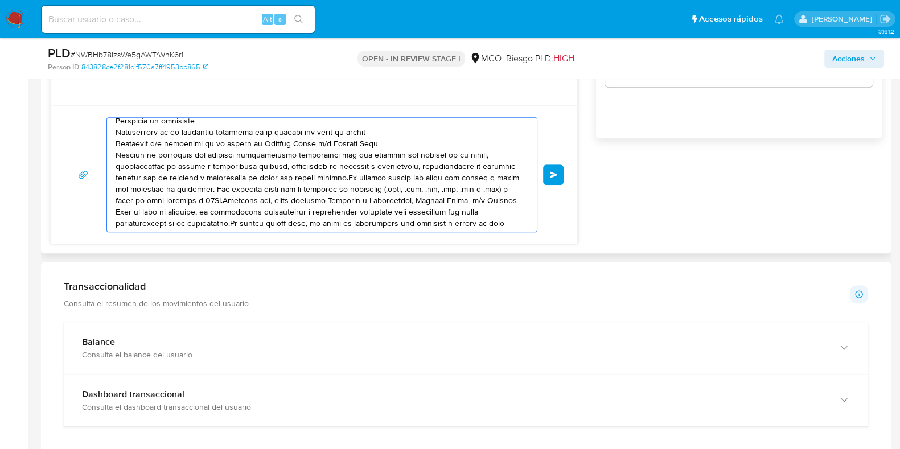
click at [347, 174] on textarea at bounding box center [318, 175] width 407 height 114
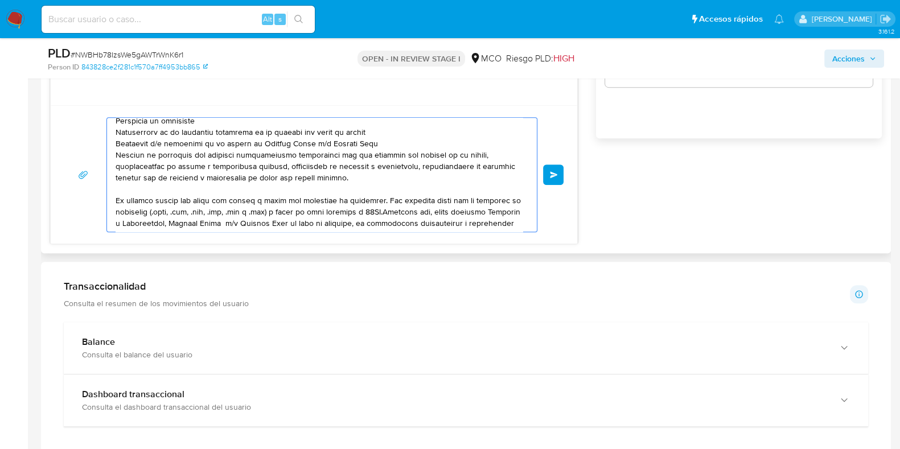
click at [353, 176] on textarea at bounding box center [318, 175] width 407 height 114
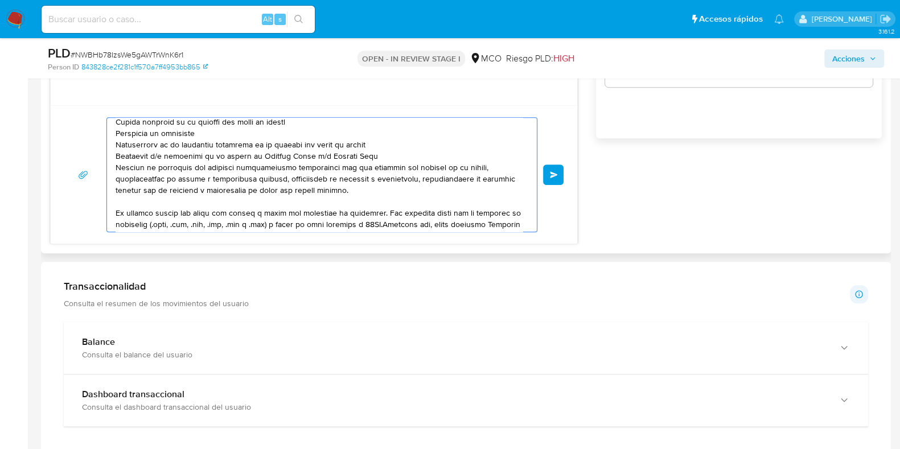
scroll to position [85, 0]
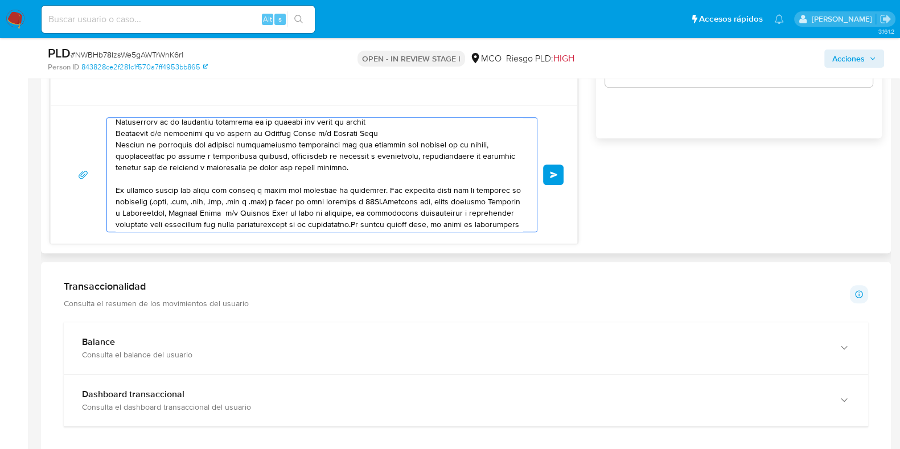
drag, startPoint x: 115, startPoint y: 186, endPoint x: 378, endPoint y: 188, distance: 263.4
click at [378, 188] on textarea at bounding box center [318, 175] width 407 height 114
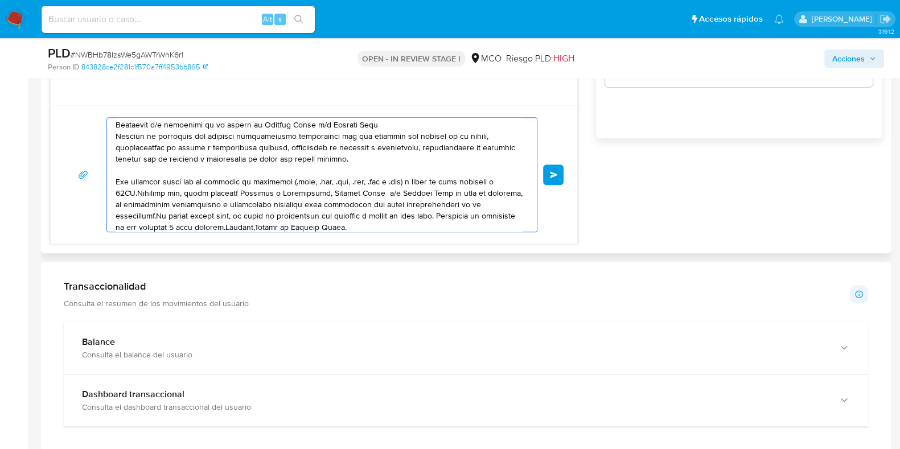
scroll to position [99, 0]
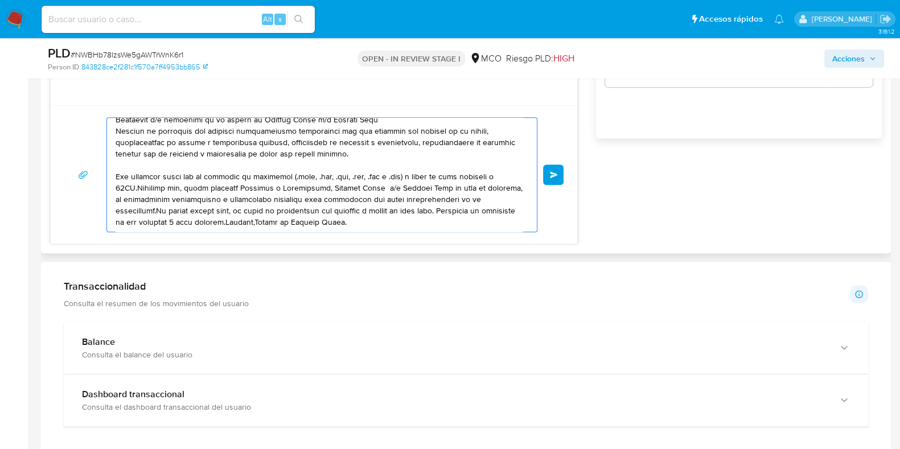
click at [137, 185] on textarea at bounding box center [318, 175] width 407 height 114
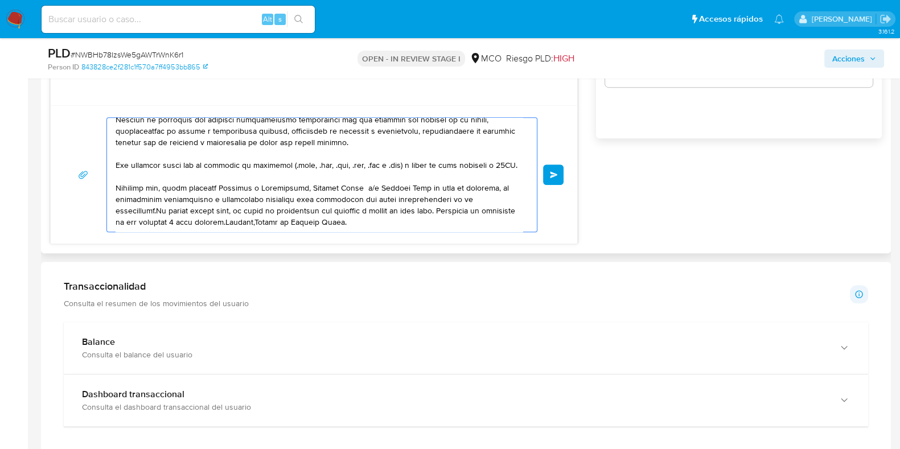
scroll to position [122, 0]
click at [496, 197] on textarea at bounding box center [318, 175] width 407 height 114
click at [481, 197] on textarea at bounding box center [318, 175] width 407 height 114
click at [386, 218] on textarea at bounding box center [318, 175] width 407 height 114
click at [114, 210] on div at bounding box center [319, 175] width 424 height 114
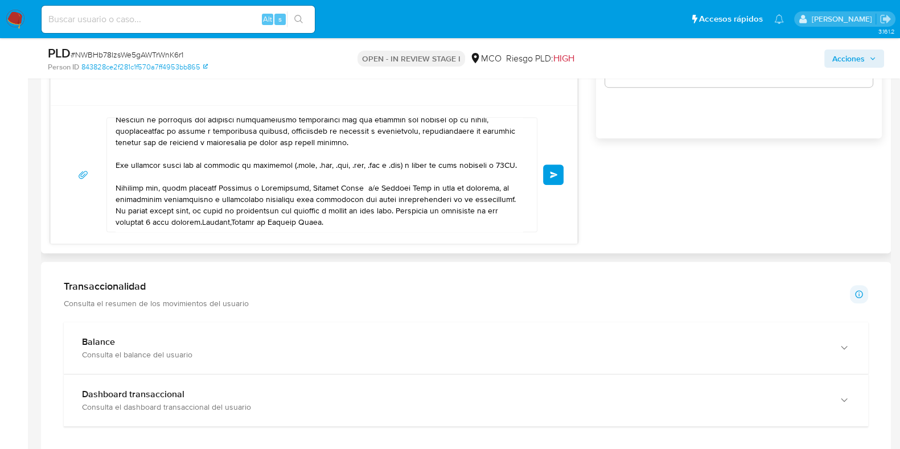
click at [117, 207] on textarea at bounding box center [318, 175] width 407 height 114
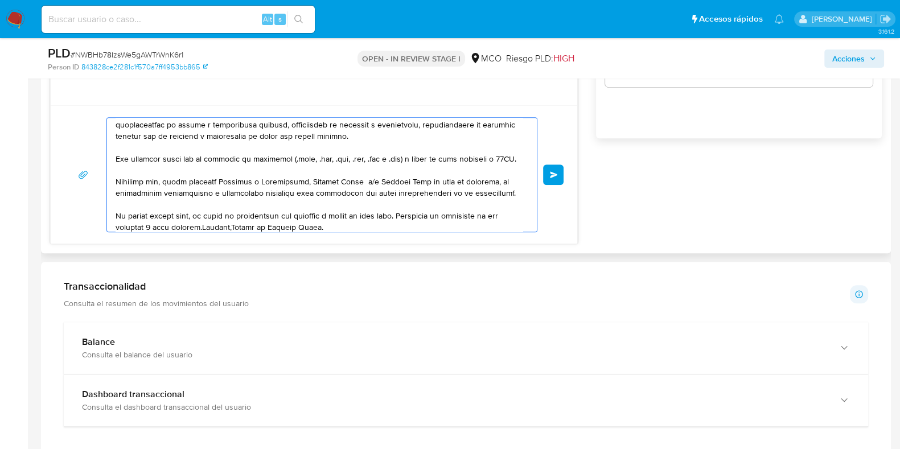
scroll to position [133, 0]
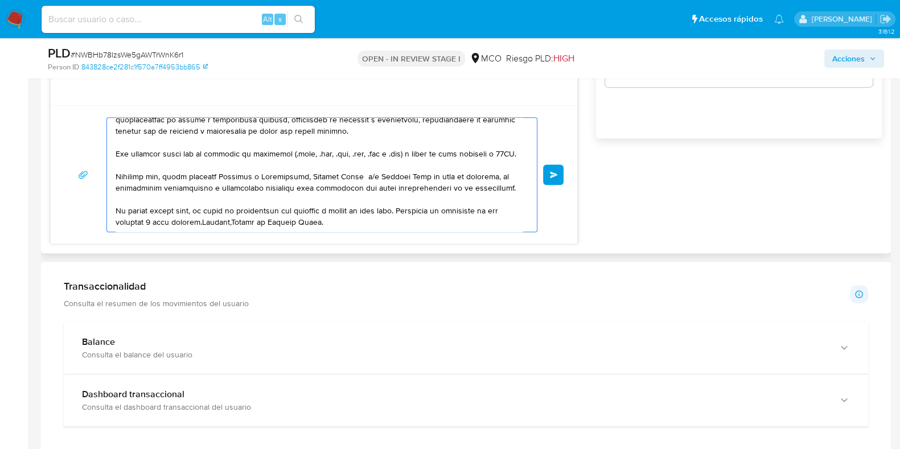
click at [345, 221] on textarea at bounding box center [318, 175] width 407 height 114
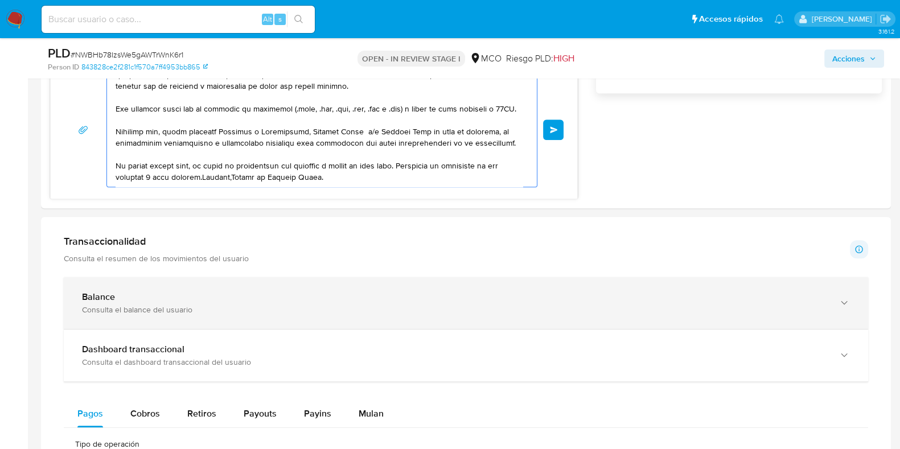
scroll to position [735, 0]
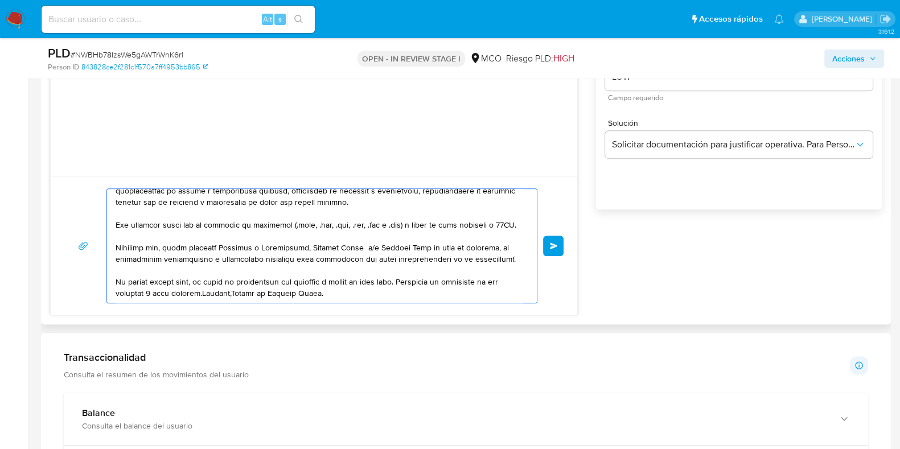
click at [212, 279] on textarea at bounding box center [318, 246] width 407 height 114
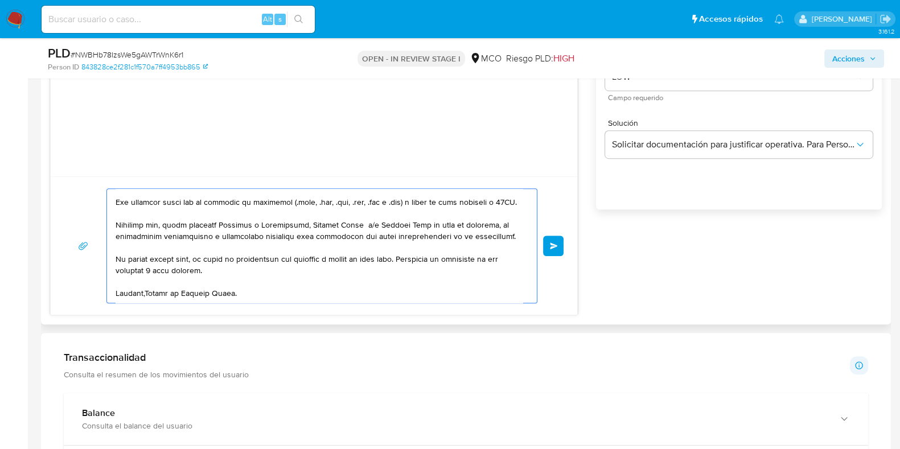
scroll to position [152, 0]
click at [147, 293] on textarea at bounding box center [318, 246] width 407 height 114
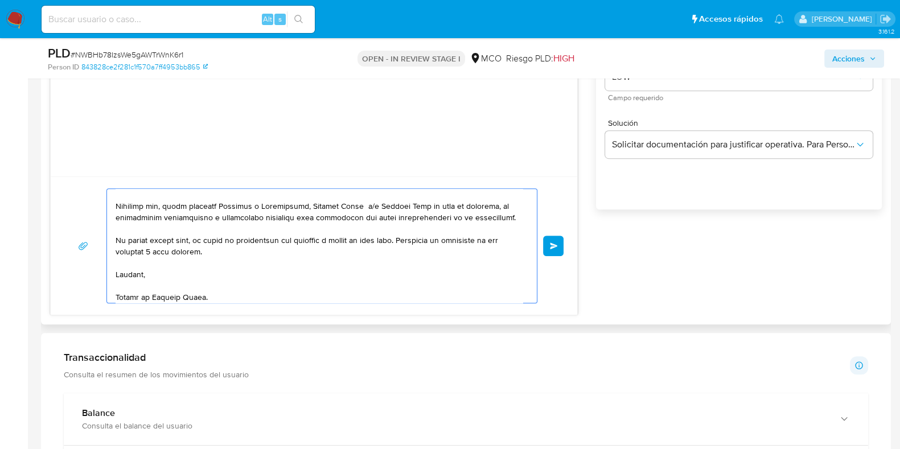
scroll to position [175, 0]
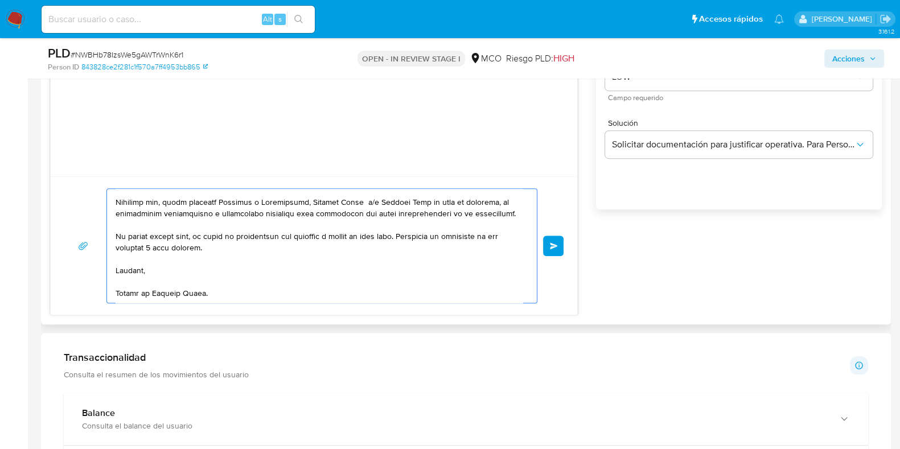
click at [119, 275] on textarea at bounding box center [318, 246] width 407 height 114
click at [165, 274] on textarea at bounding box center [318, 246] width 407 height 114
click at [229, 272] on textarea at bounding box center [318, 246] width 407 height 114
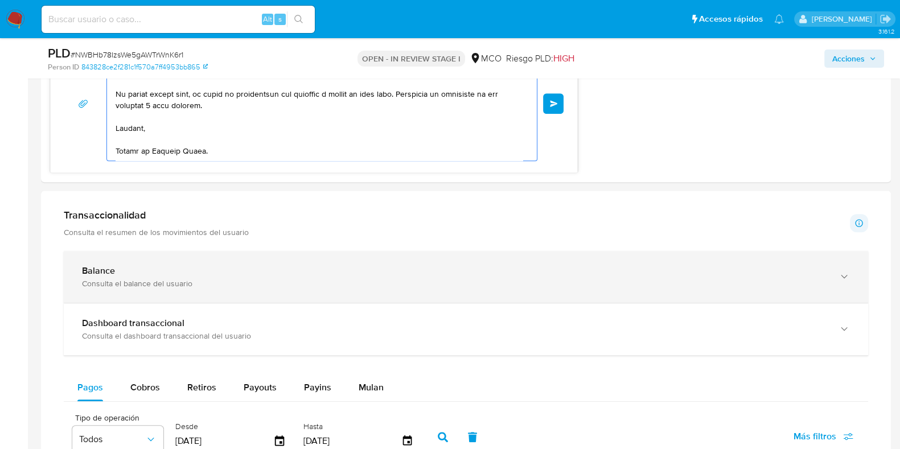
scroll to position [735, 0]
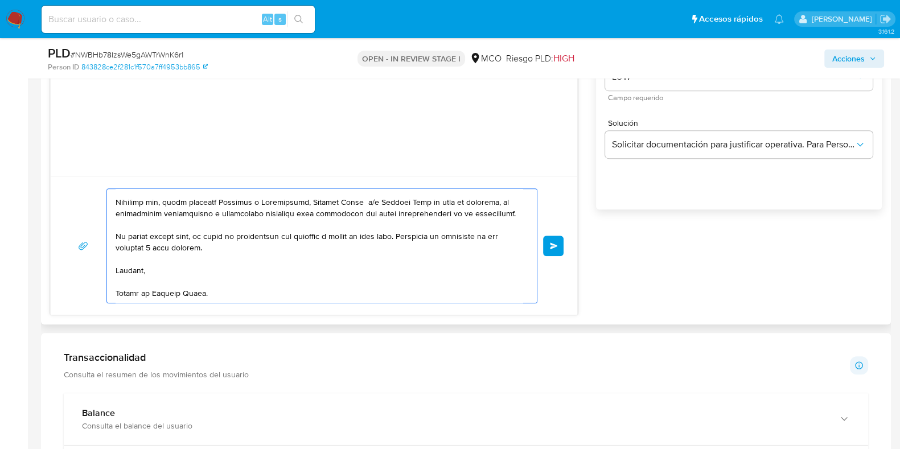
click at [128, 291] on textarea at bounding box center [318, 246] width 407 height 114
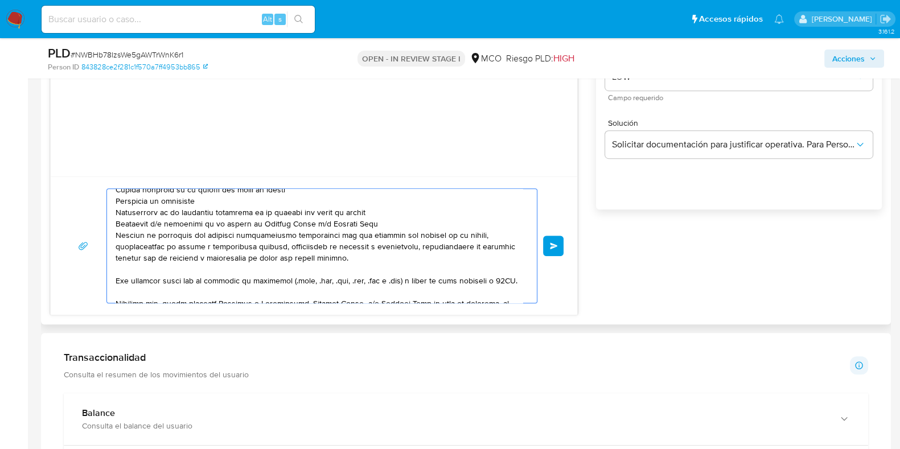
scroll to position [36, 0]
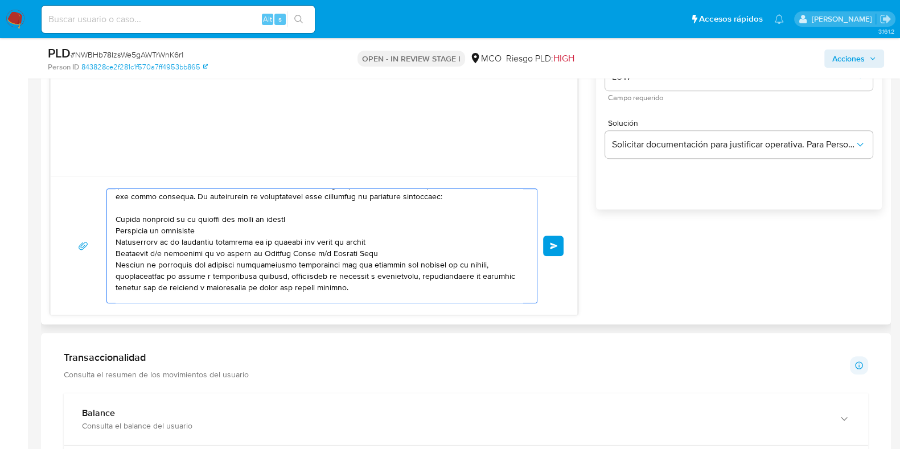
drag, startPoint x: 348, startPoint y: 283, endPoint x: 414, endPoint y: 290, distance: 66.9
click at [414, 290] on textarea at bounding box center [318, 246] width 407 height 114
drag, startPoint x: 350, startPoint y: 287, endPoint x: 279, endPoint y: 286, distance: 70.6
click at [279, 286] on textarea at bounding box center [318, 246] width 407 height 114
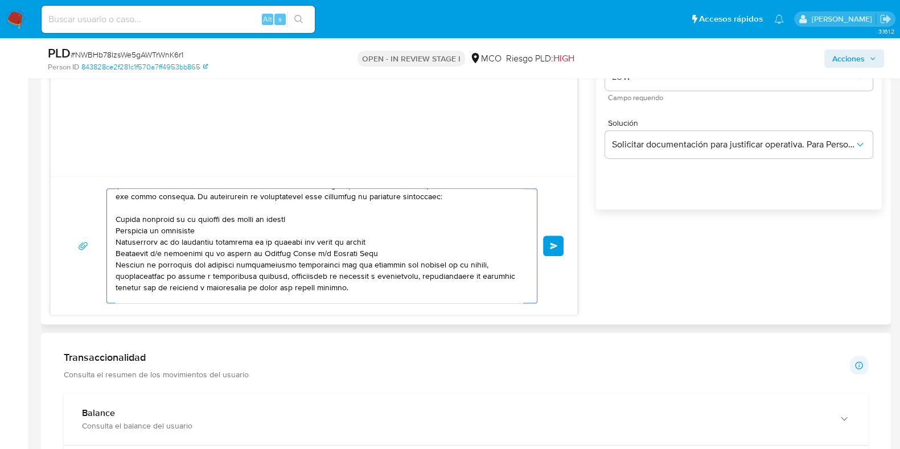
click at [218, 293] on textarea at bounding box center [318, 246] width 407 height 114
drag, startPoint x: 213, startPoint y: 286, endPoint x: 284, endPoint y: 286, distance: 71.1
click at [283, 286] on textarea at bounding box center [318, 246] width 407 height 114
click at [284, 286] on textarea at bounding box center [318, 246] width 407 height 114
click at [296, 285] on textarea at bounding box center [318, 246] width 407 height 114
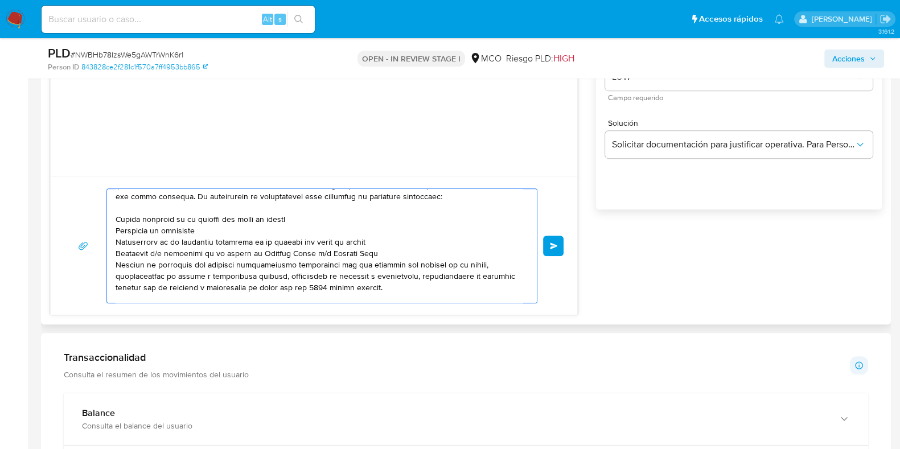
drag, startPoint x: 387, startPoint y: 287, endPoint x: 331, endPoint y: 287, distance: 55.8
click at [331, 287] on textarea at bounding box center [318, 246] width 407 height 114
drag, startPoint x: 203, startPoint y: 283, endPoint x: 269, endPoint y: 277, distance: 65.7
click at [269, 277] on textarea at bounding box center [318, 246] width 407 height 114
click at [236, 277] on textarea at bounding box center [318, 246] width 407 height 114
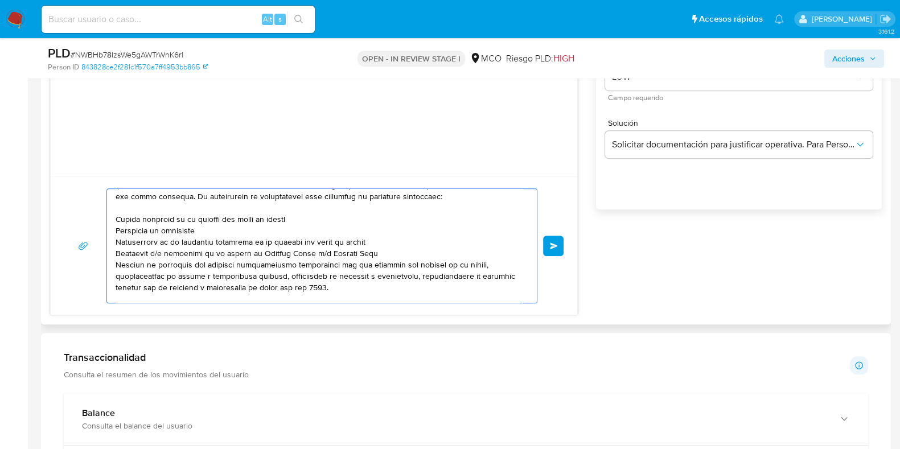
drag, startPoint x: 207, startPoint y: 274, endPoint x: 276, endPoint y: 275, distance: 69.4
click at [276, 275] on textarea at bounding box center [318, 246] width 407 height 114
click at [282, 286] on textarea at bounding box center [318, 246] width 407 height 114
click at [153, 286] on textarea at bounding box center [318, 246] width 407 height 114
click at [208, 274] on textarea at bounding box center [318, 246] width 407 height 114
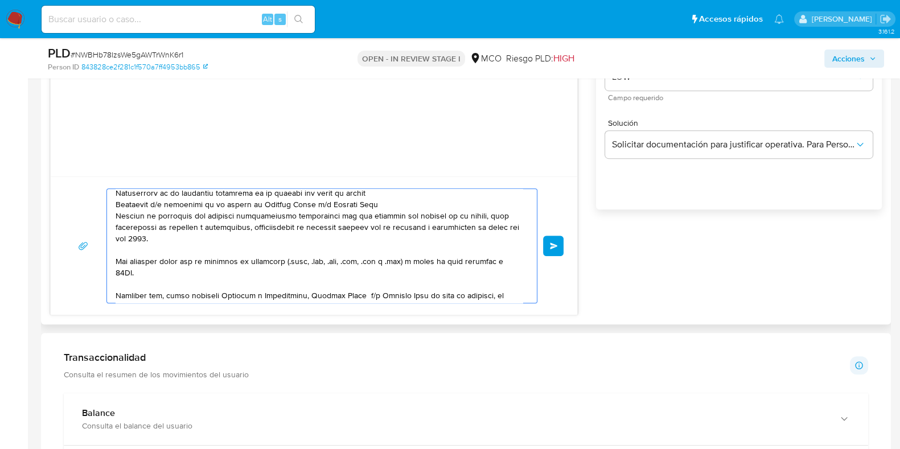
scroll to position [108, 0]
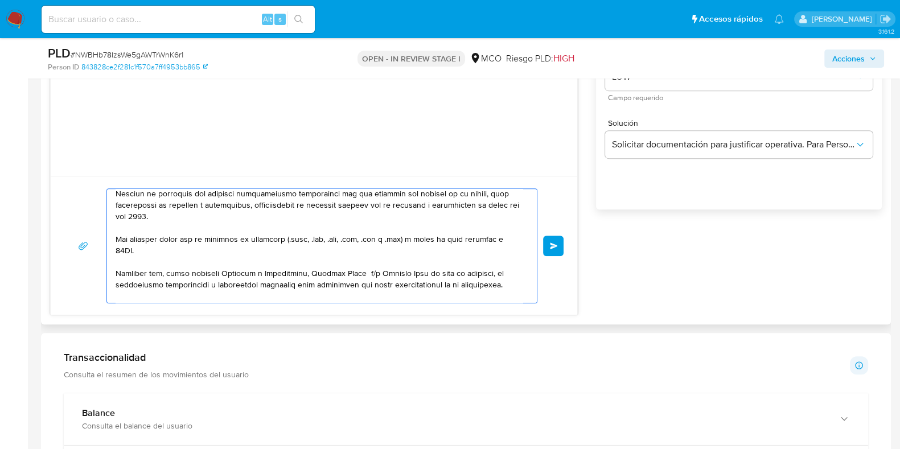
click at [150, 250] on textarea at bounding box center [318, 246] width 407 height 114
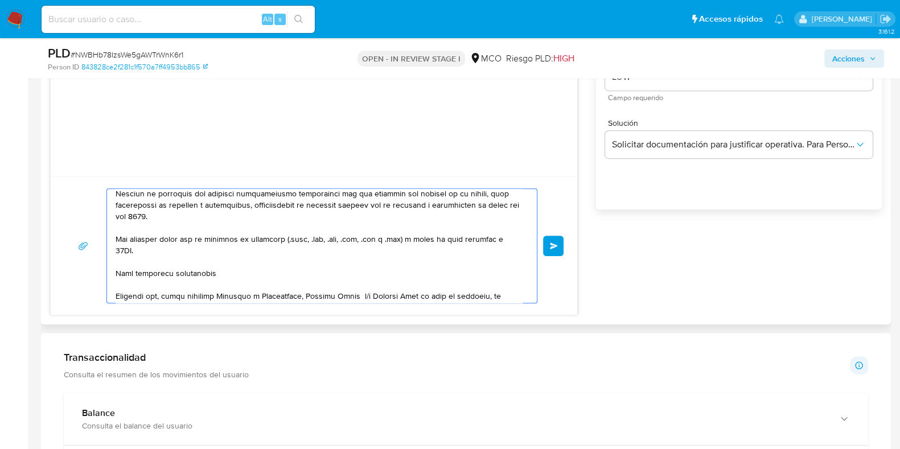
click at [190, 272] on textarea at bounding box center [318, 246] width 407 height 114
click at [258, 271] on textarea at bounding box center [318, 246] width 407 height 114
drag, startPoint x: 461, startPoint y: 270, endPoint x: 430, endPoint y: 271, distance: 30.7
click at [430, 271] on textarea at bounding box center [318, 246] width 407 height 114
click at [421, 271] on textarea at bounding box center [318, 246] width 407 height 114
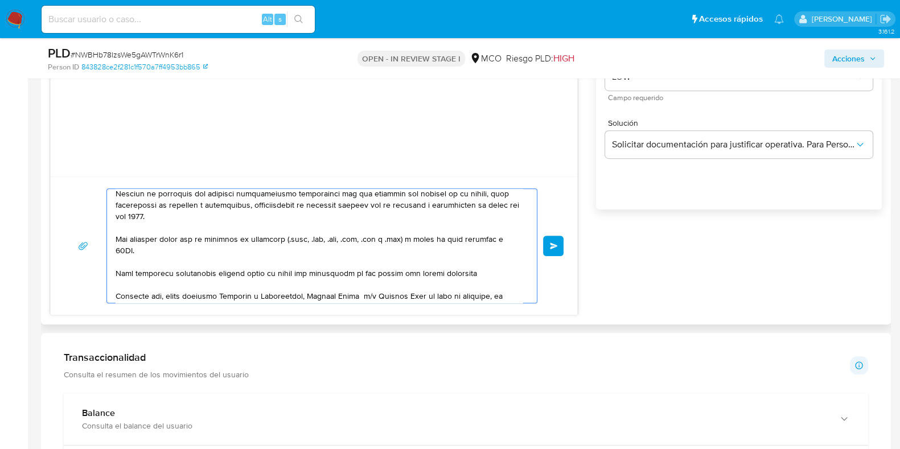
click at [421, 271] on textarea at bounding box center [318, 246] width 407 height 114
click at [418, 277] on textarea at bounding box center [318, 246] width 407 height 114
click at [404, 271] on textarea at bounding box center [318, 246] width 407 height 114
click at [479, 280] on textarea at bounding box center [318, 246] width 407 height 114
click at [482, 271] on textarea at bounding box center [318, 246] width 407 height 114
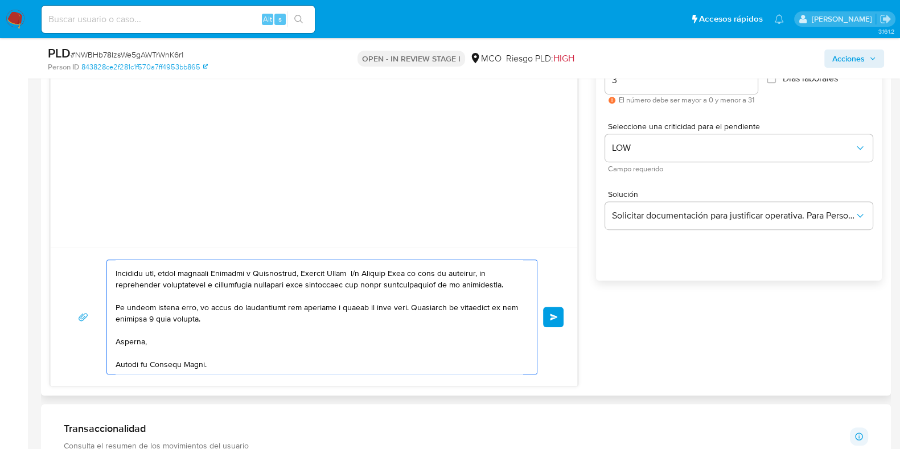
scroll to position [142, 0]
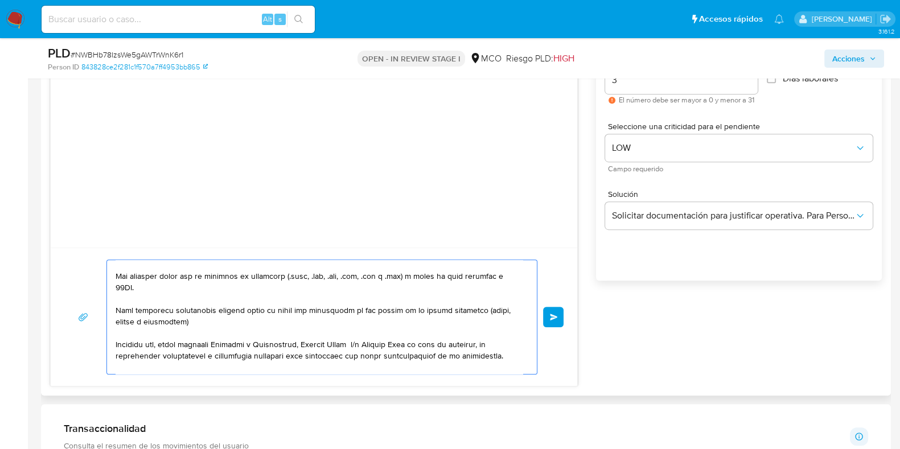
drag, startPoint x: 170, startPoint y: 317, endPoint x: 110, endPoint y: 310, distance: 60.2
click at [110, 310] on div at bounding box center [319, 317] width 424 height 114
click at [166, 315] on textarea at bounding box center [318, 317] width 407 height 114
drag, startPoint x: 168, startPoint y: 318, endPoint x: 106, endPoint y: 308, distance: 62.8
click at [106, 308] on div at bounding box center [321, 316] width 431 height 115
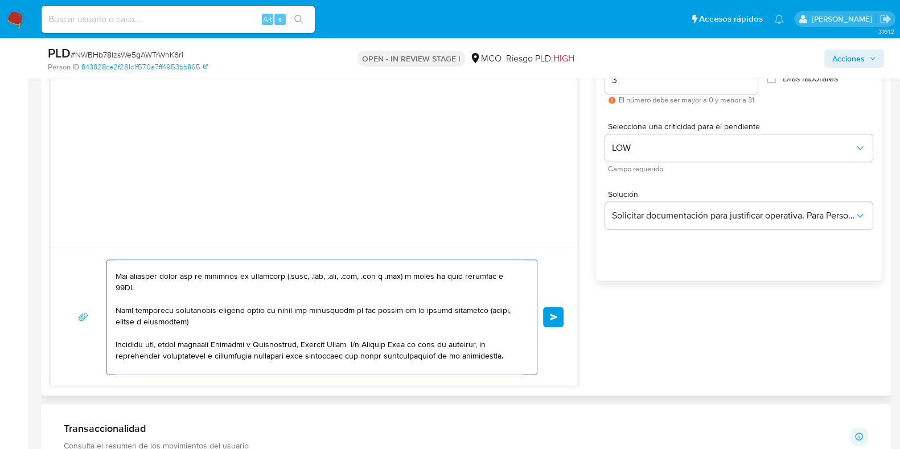
scroll to position [213, 0]
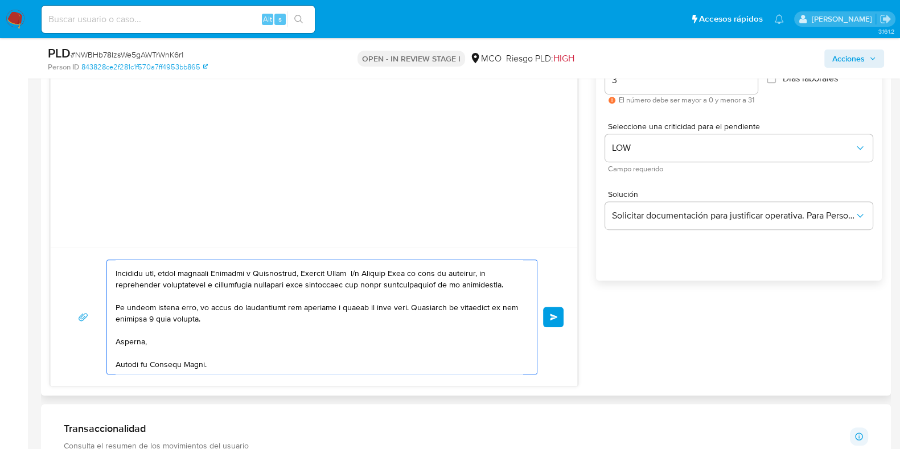
click at [238, 322] on textarea at bounding box center [318, 317] width 407 height 114
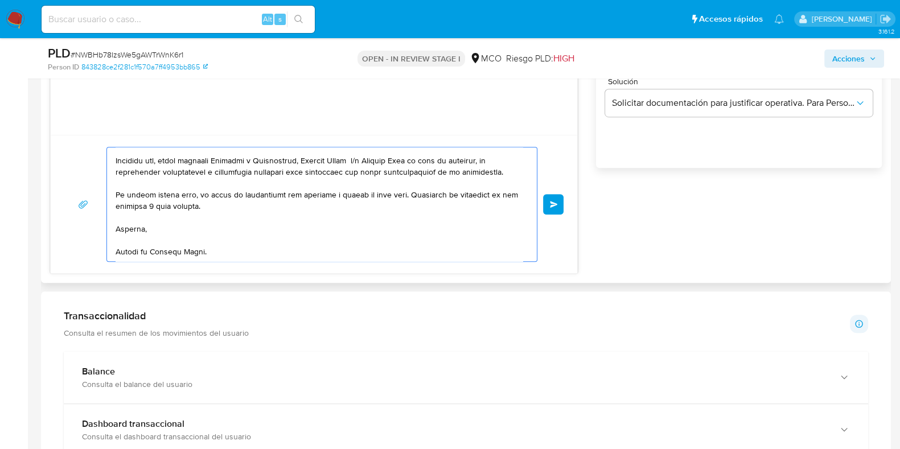
scroll to position [806, 0]
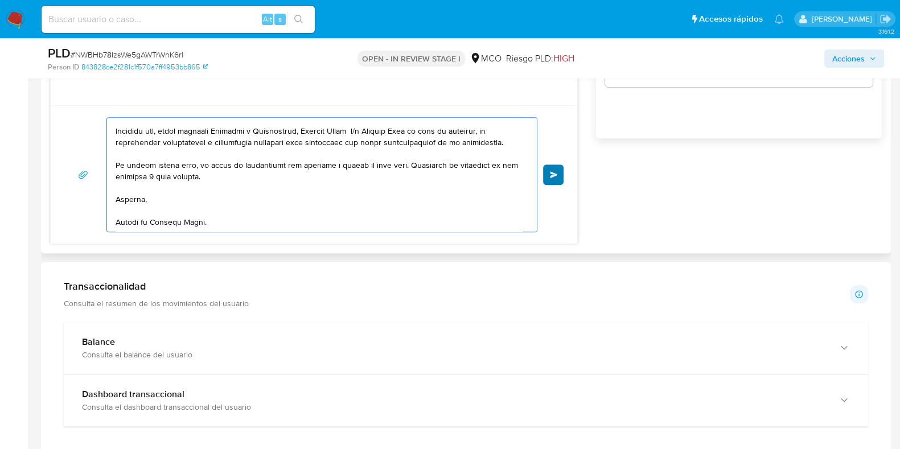
type textarea "Hola, En Mercado Libre nos importa tu seguridad. Por eso, necesitamos verificar…"
click at [548, 170] on button "Enviar" at bounding box center [553, 174] width 20 height 20
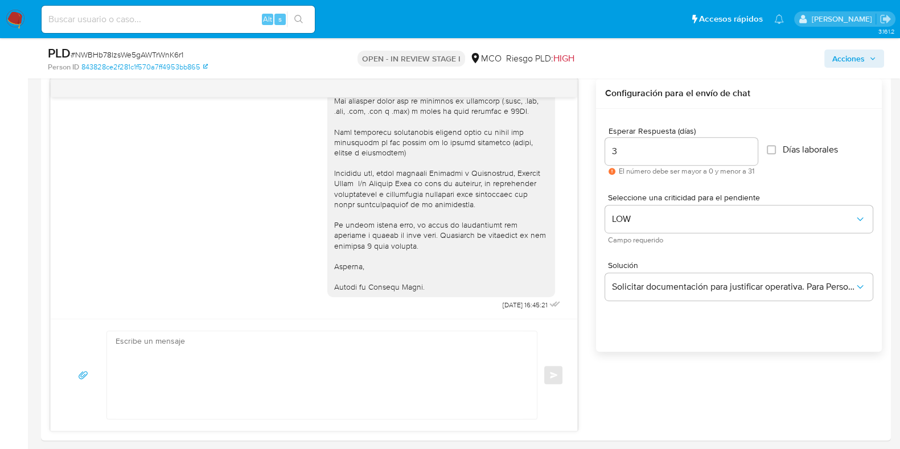
scroll to position [145, 0]
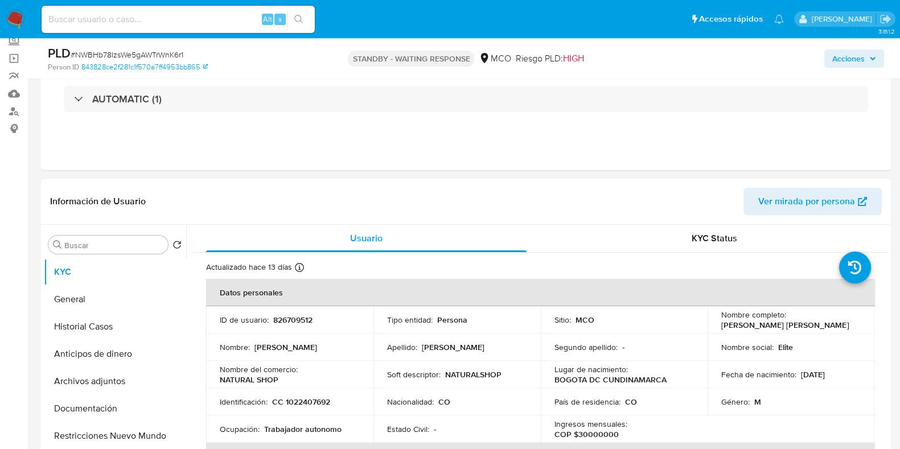
select select "10"
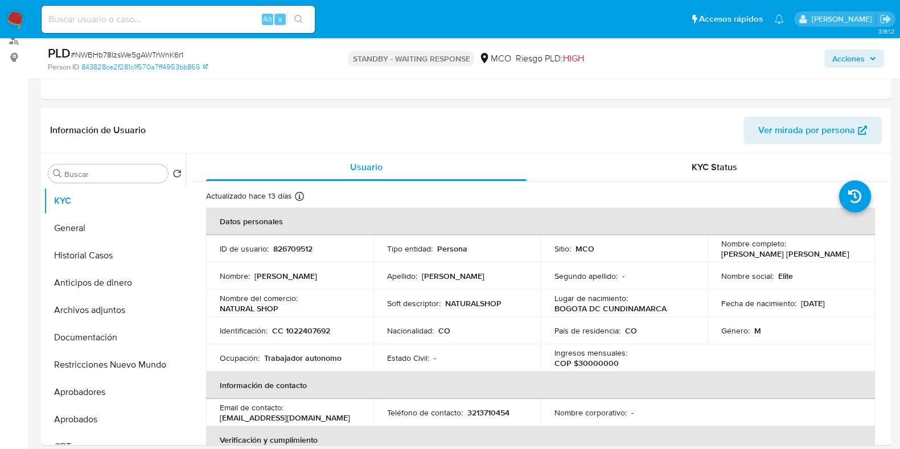
click at [852, 59] on span "Acciones" at bounding box center [848, 58] width 32 height 18
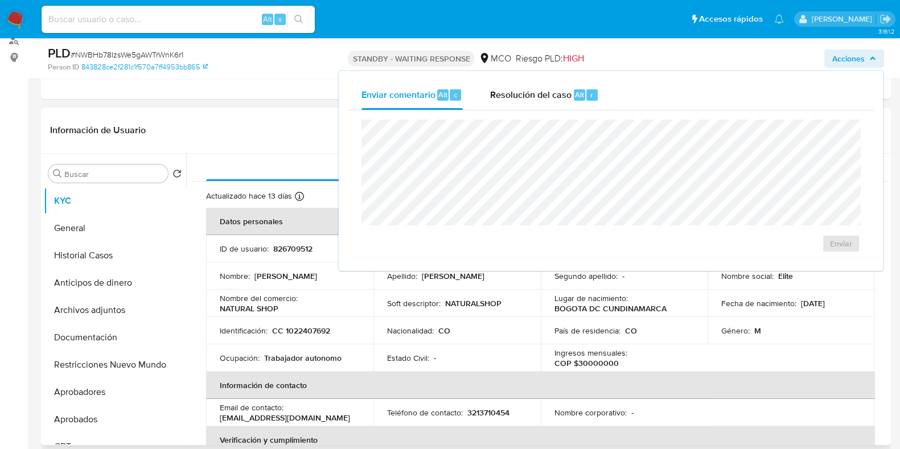
click at [93, 112] on div "Información de Usuario Ver mirada por persona" at bounding box center [465, 131] width 849 height 46
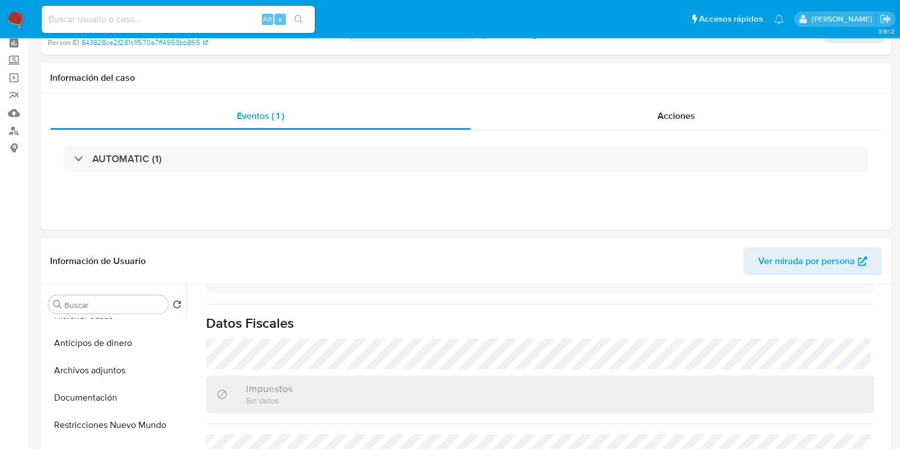
scroll to position [0, 0]
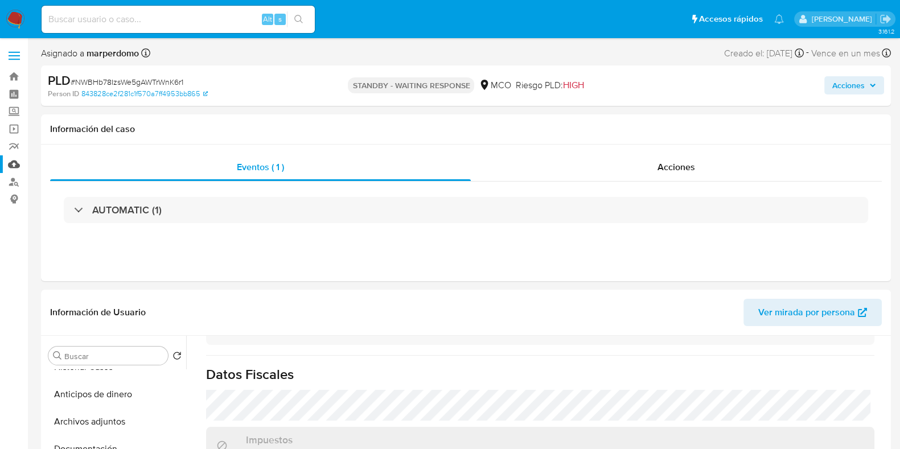
click at [15, 167] on link "Mulan" at bounding box center [67, 164] width 135 height 18
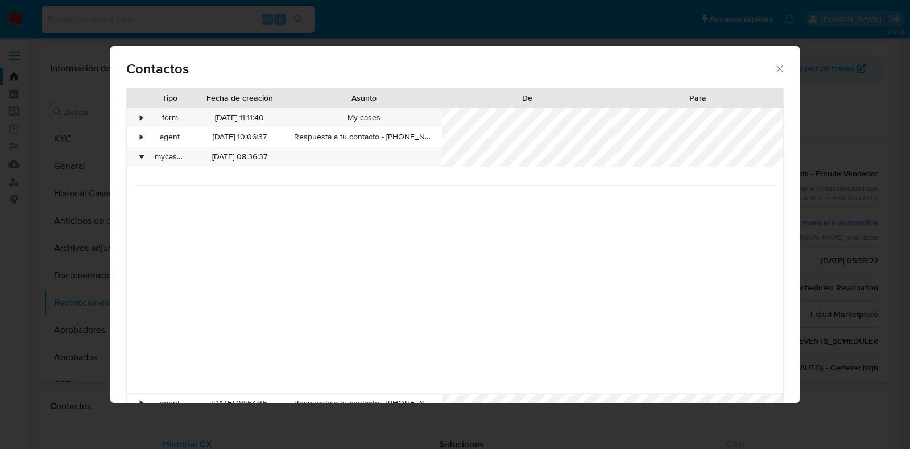
select select "10"
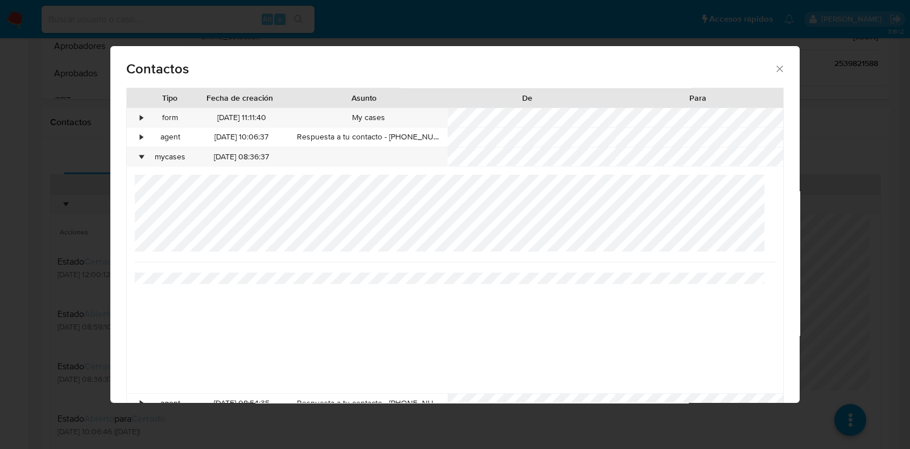
click at [774, 64] on icon "close" at bounding box center [779, 68] width 11 height 11
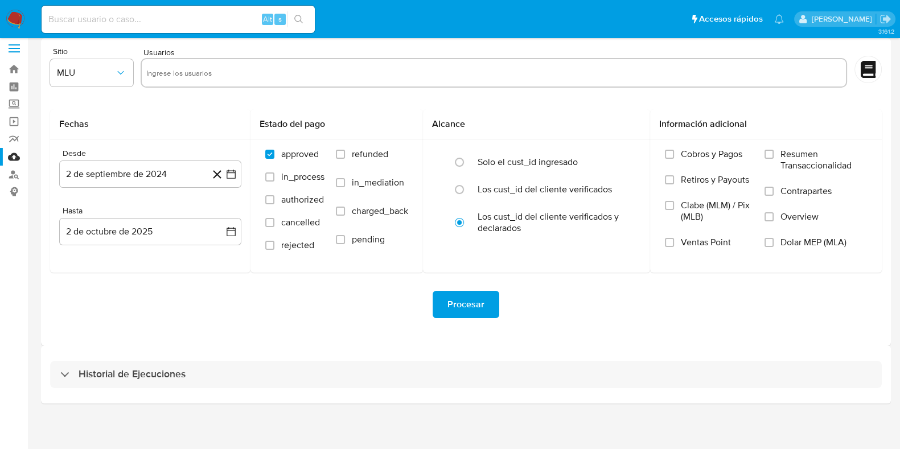
scroll to position [10, 0]
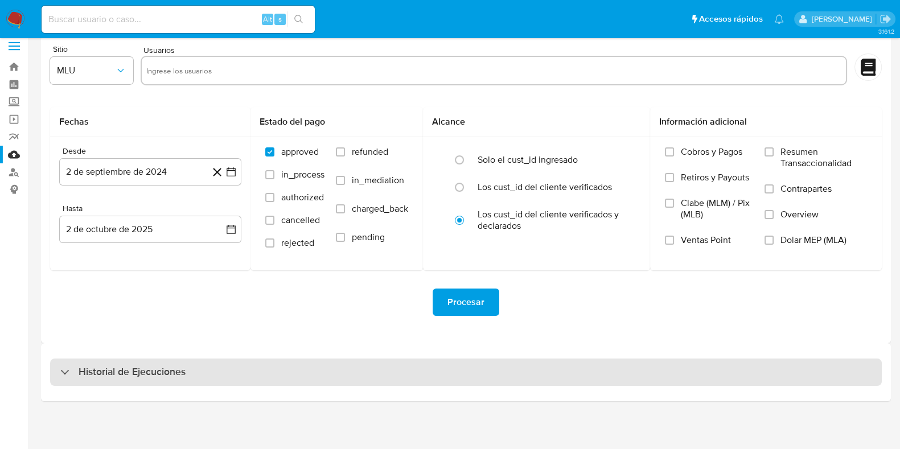
click at [134, 371] on h3 "Historial de Ejecuciones" at bounding box center [132, 372] width 107 height 14
select select "10"
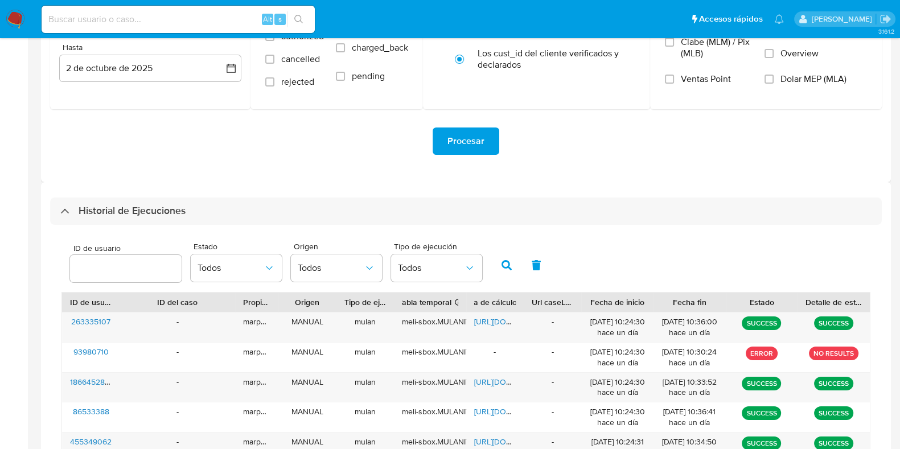
scroll to position [294, 0]
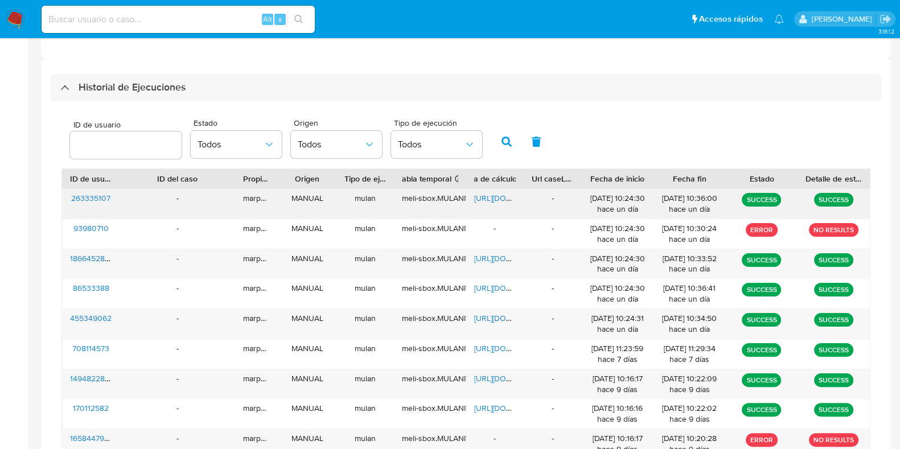
click at [492, 197] on span "[URL][DOMAIN_NAME]" at bounding box center [513, 197] width 79 height 11
